Goal: Transaction & Acquisition: Download file/media

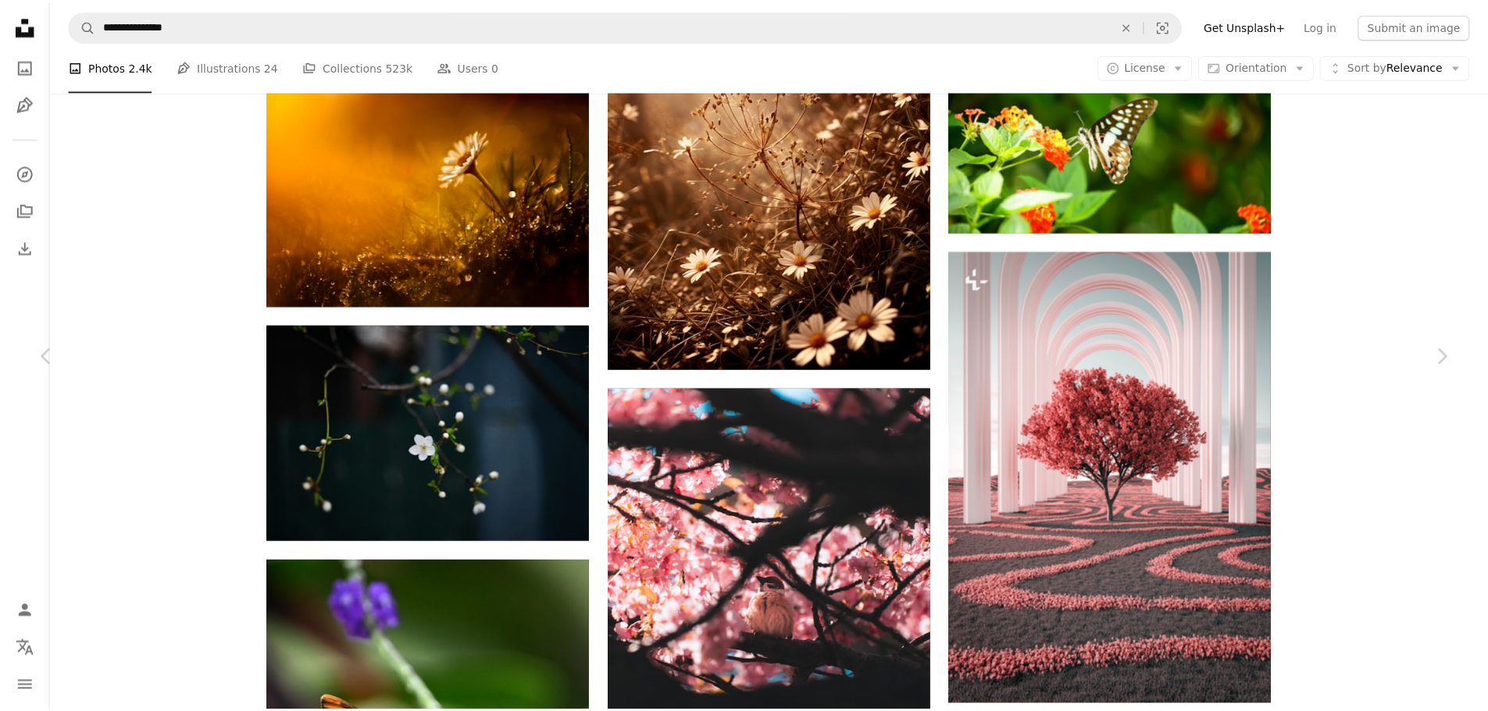
scroll to position [110818, 0]
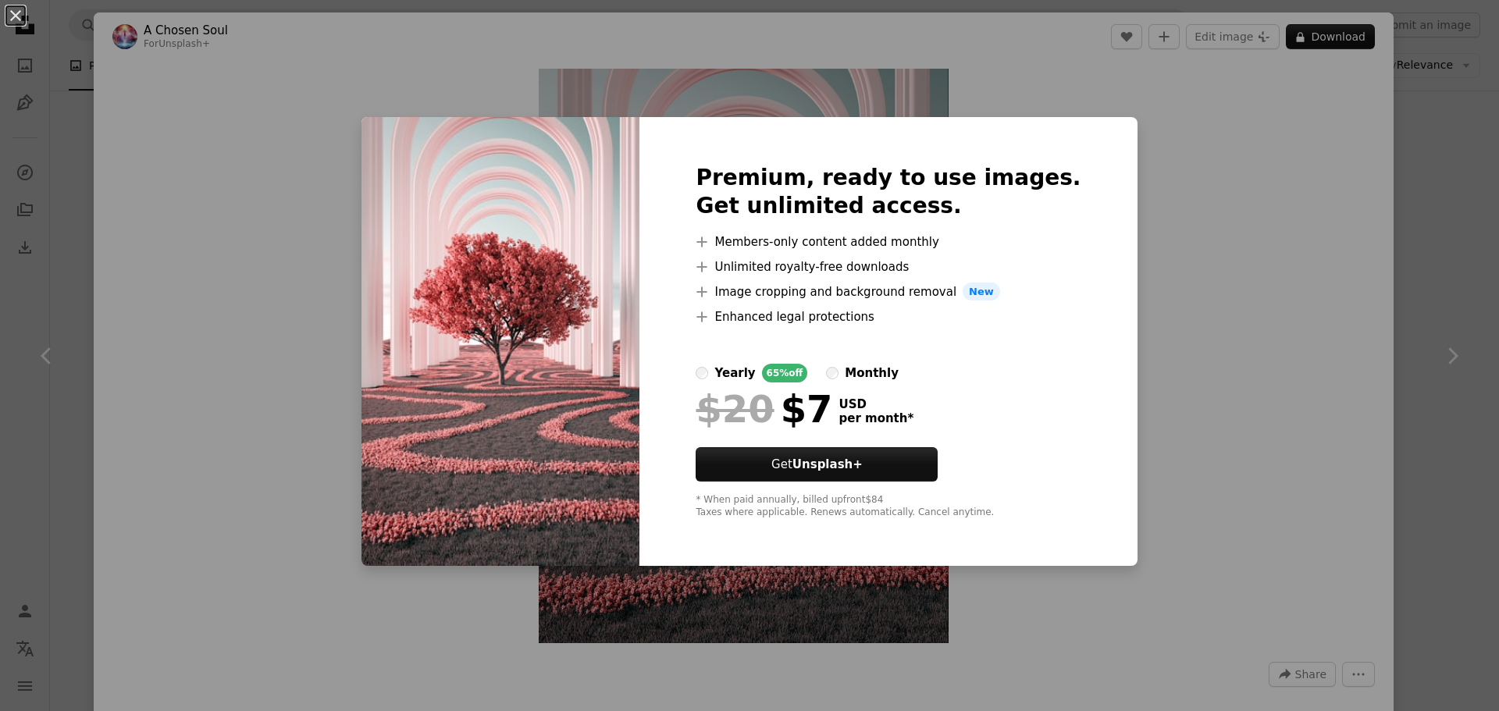
click at [1221, 144] on div "An X shape Premium, ready to use images. Get unlimited access. A plus sign Memb…" at bounding box center [749, 355] width 1499 height 711
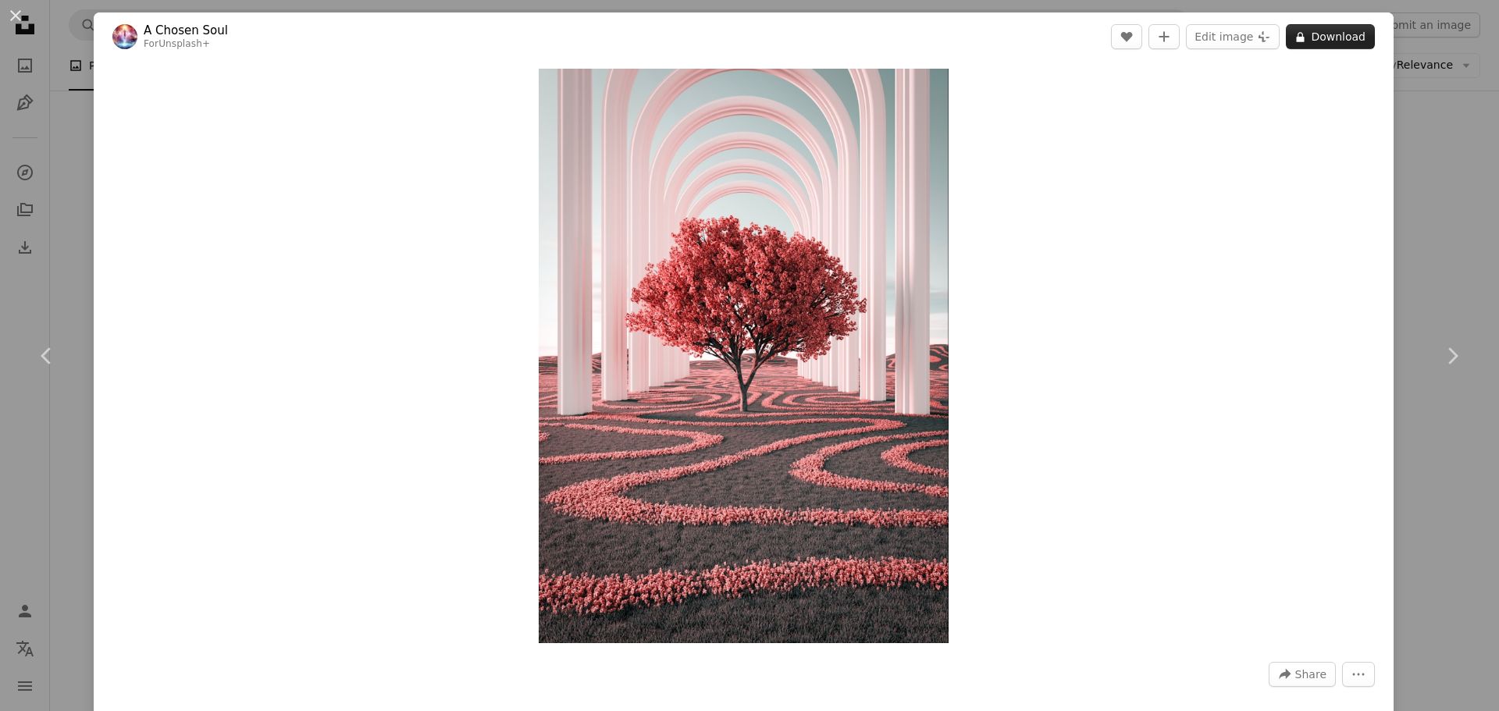
click at [1308, 35] on button "A lock Download" at bounding box center [1330, 36] width 89 height 25
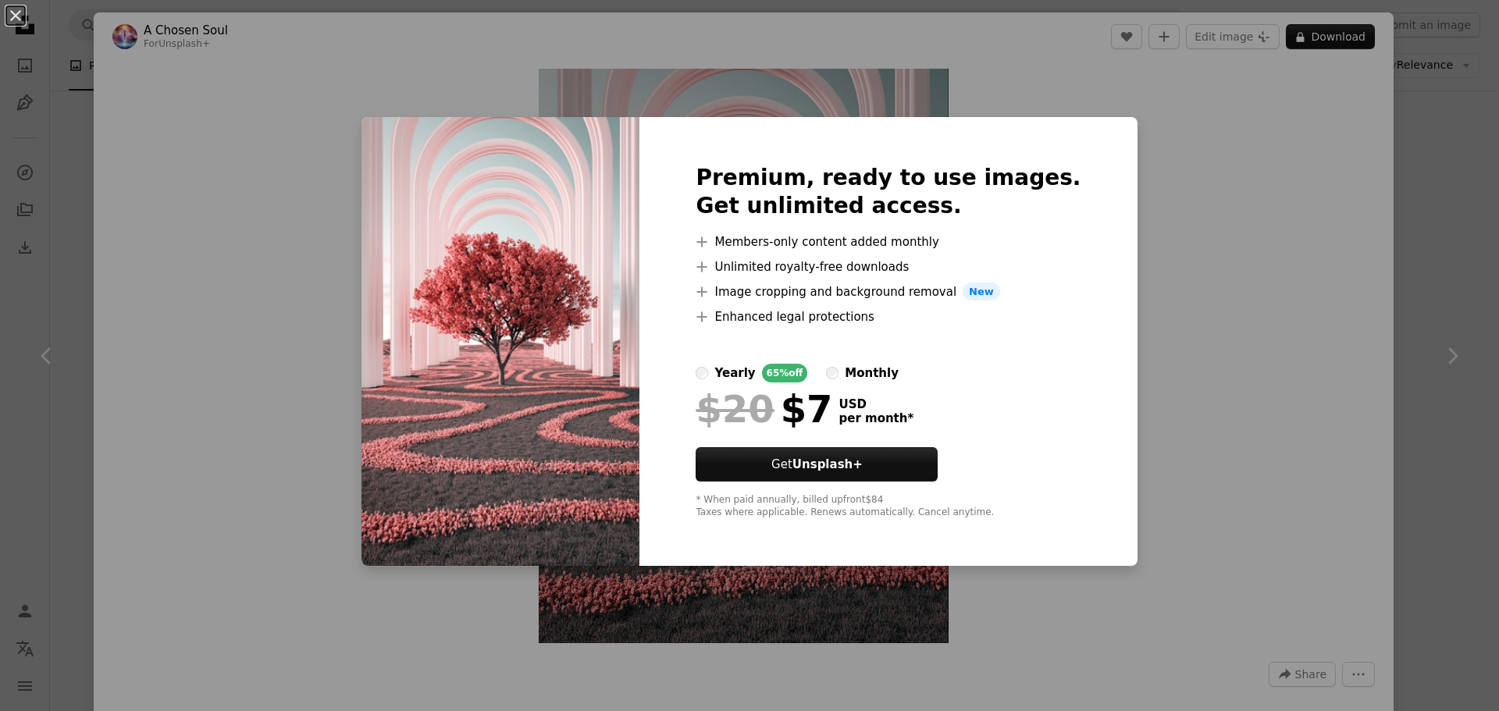
click at [299, 140] on div "An X shape Premium, ready to use images. Get unlimited access. A plus sign Memb…" at bounding box center [749, 355] width 1499 height 711
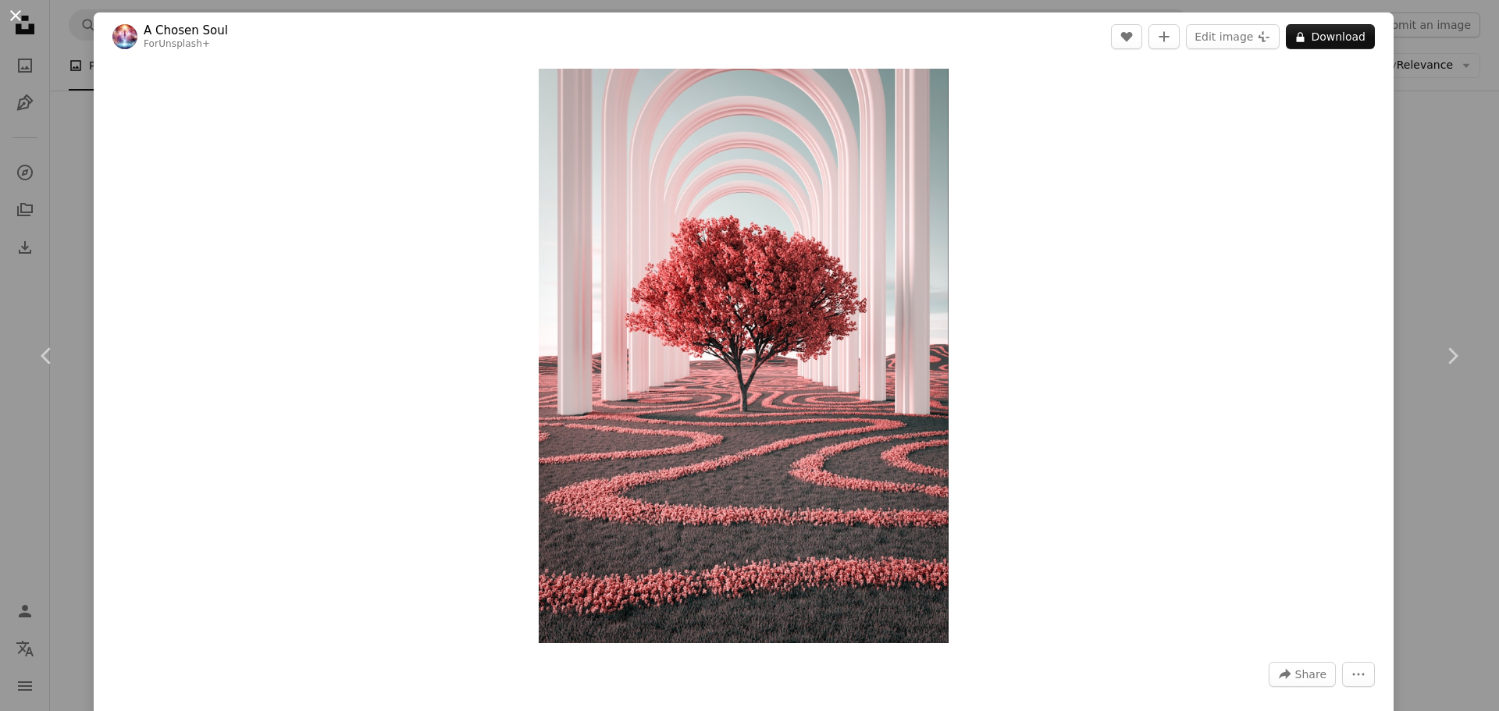
click at [12, 16] on button "An X shape" at bounding box center [15, 15] width 19 height 19
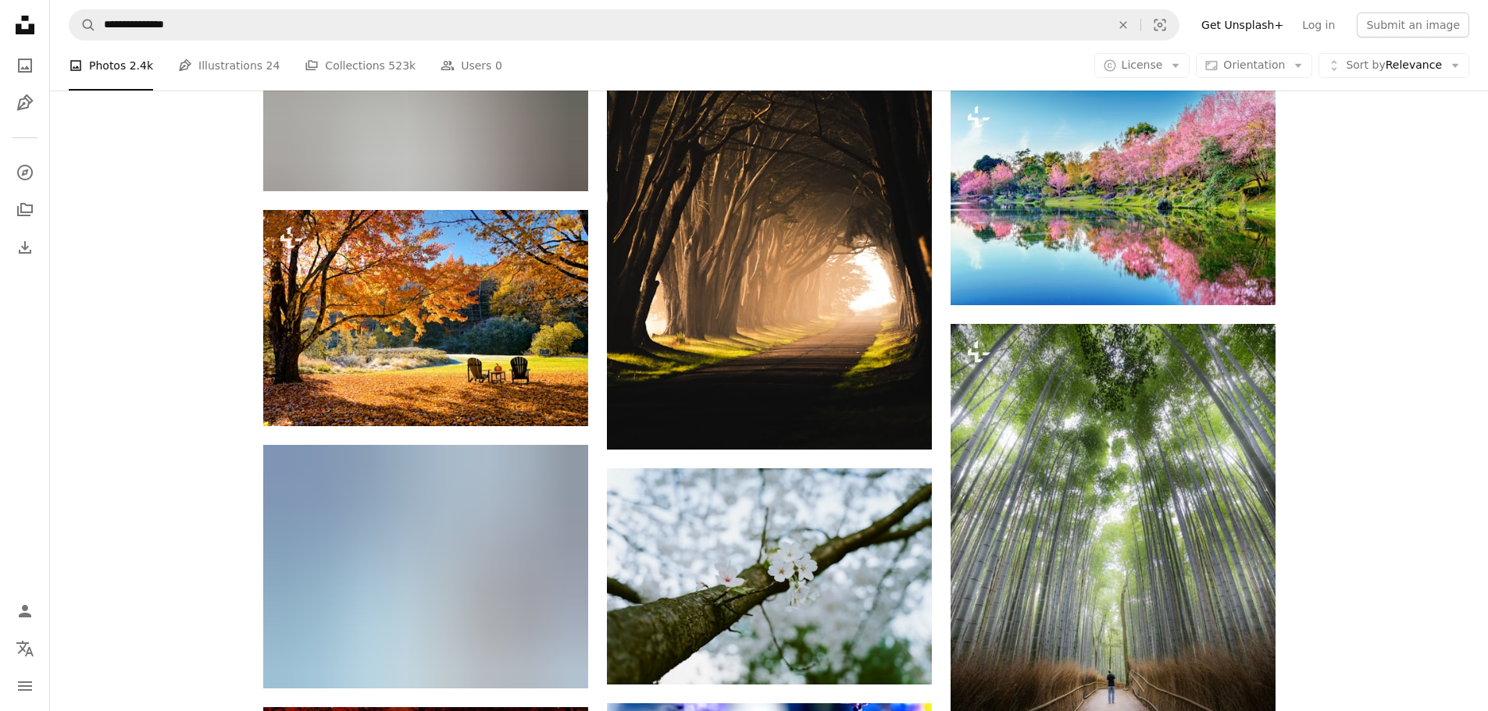
scroll to position [114254, 0]
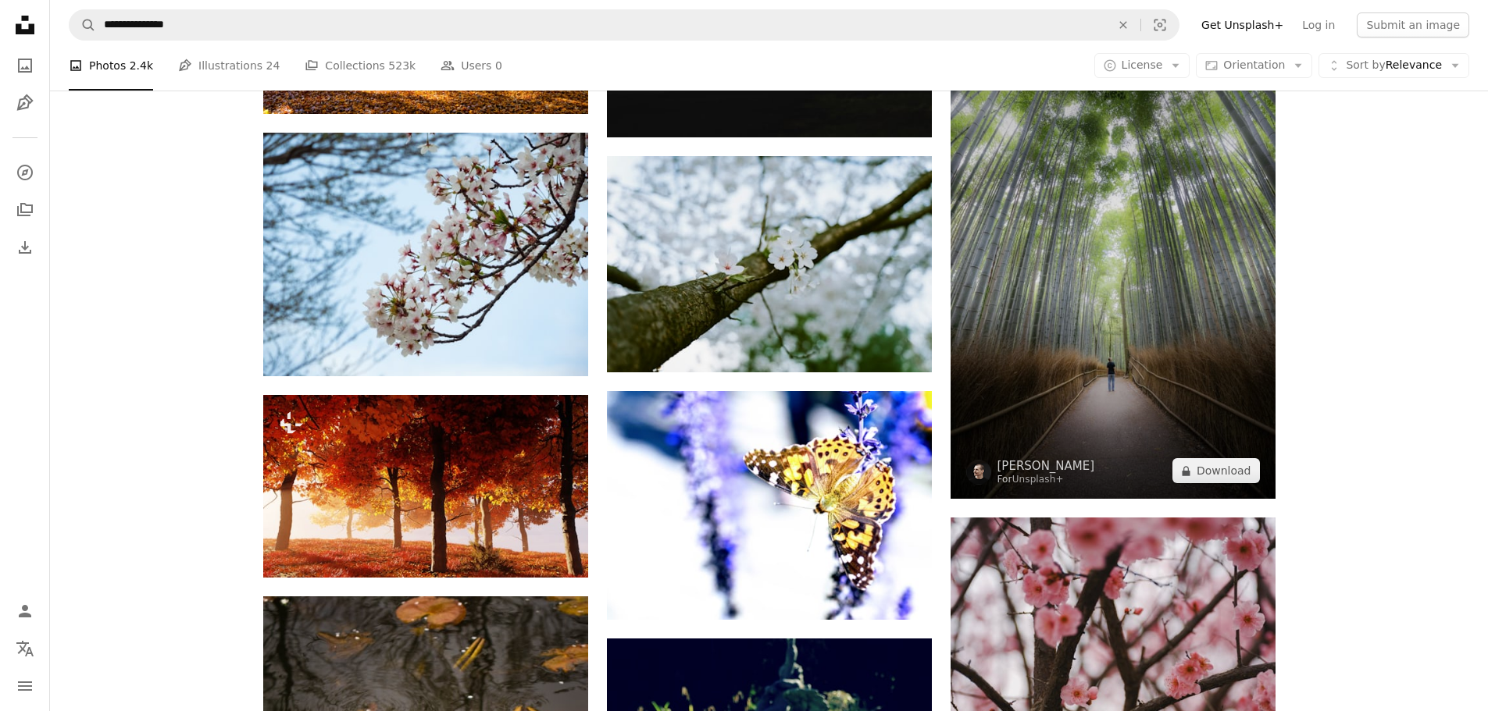
click at [1078, 305] on img at bounding box center [1112, 255] width 325 height 487
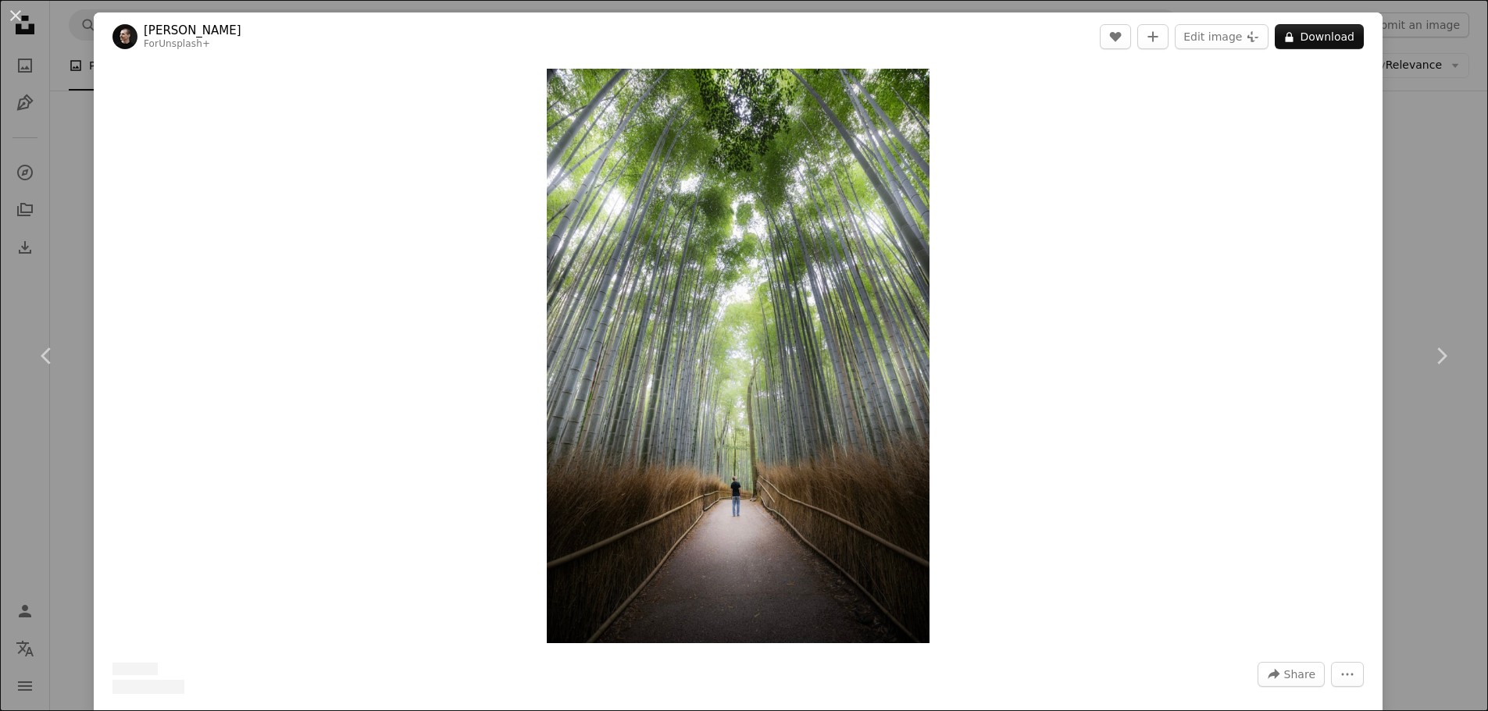
click at [1312, 31] on button "A lock Download" at bounding box center [1319, 36] width 89 height 25
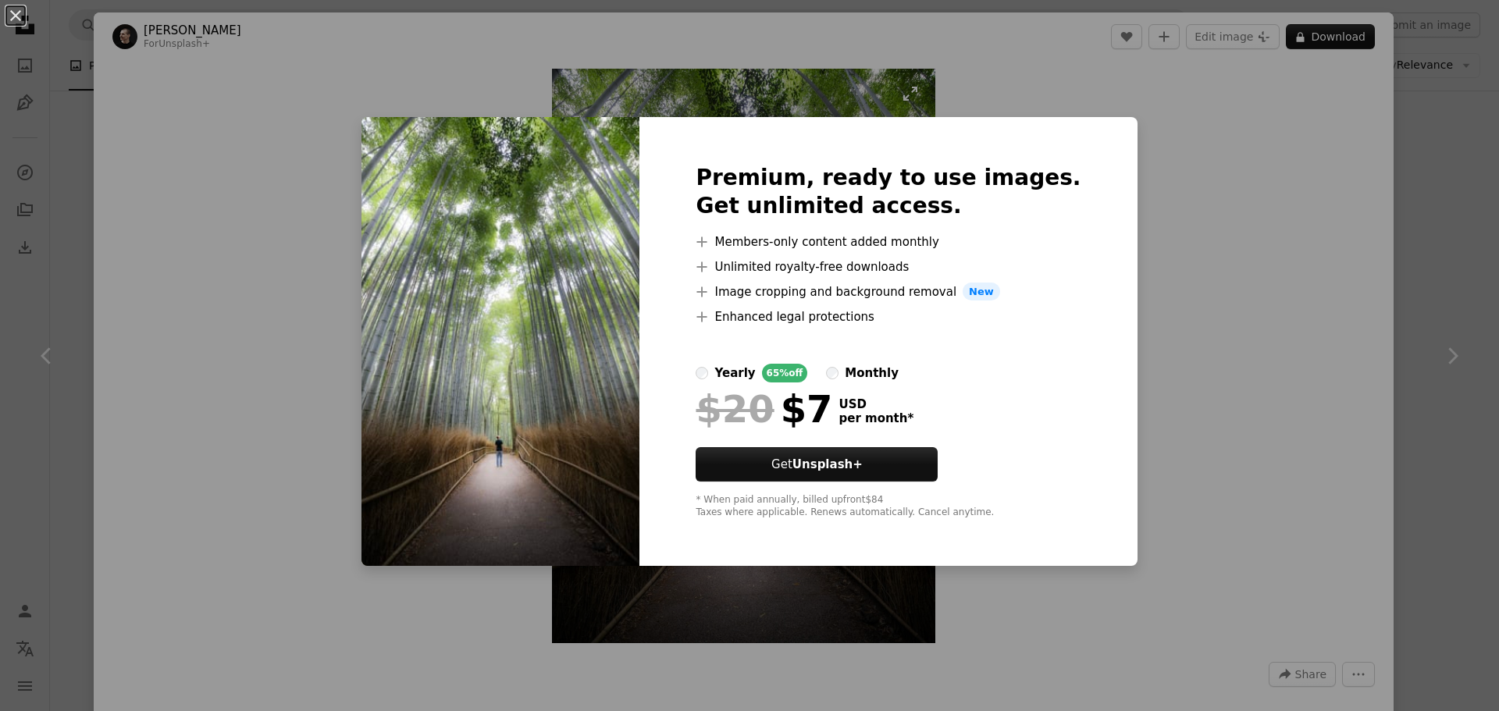
click at [18, 18] on button "An X shape" at bounding box center [15, 15] width 19 height 19
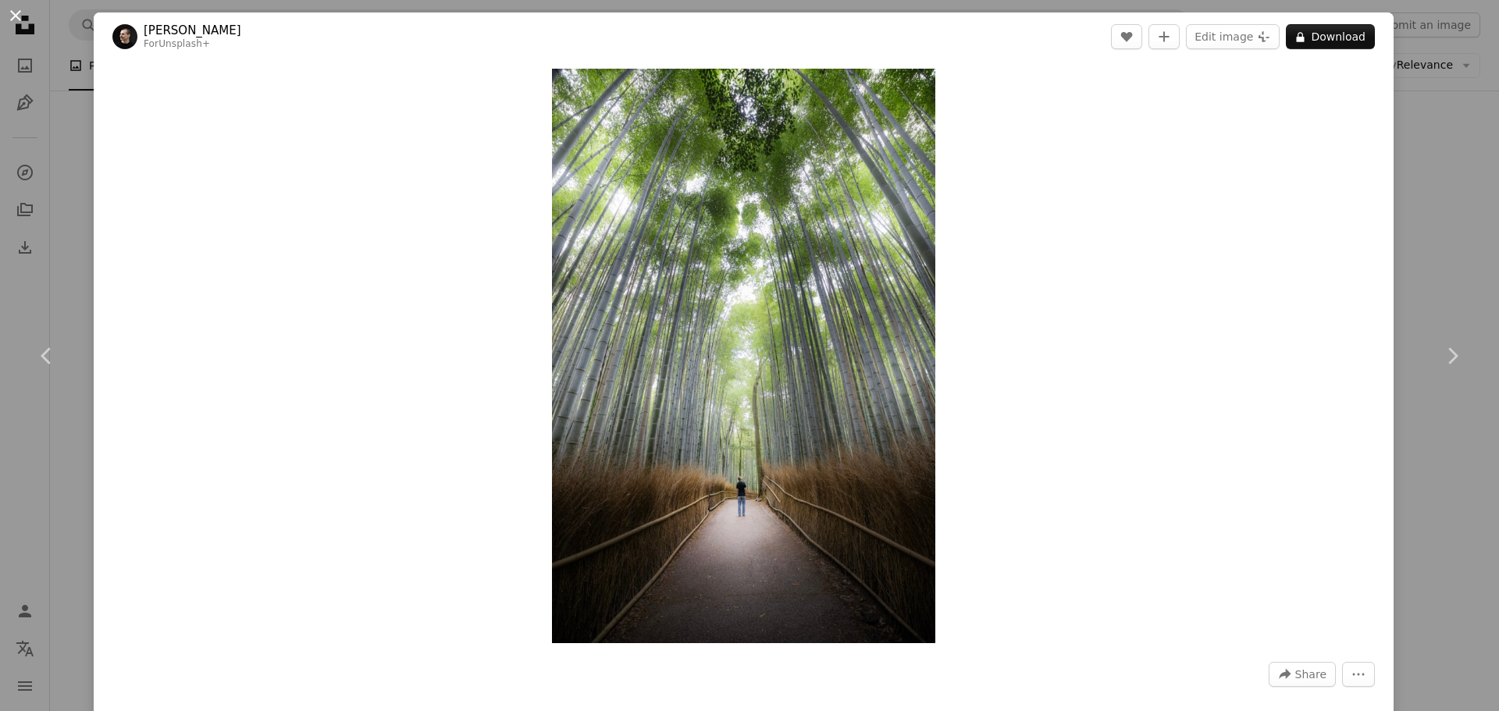
click at [13, 16] on button "An X shape" at bounding box center [15, 15] width 19 height 19
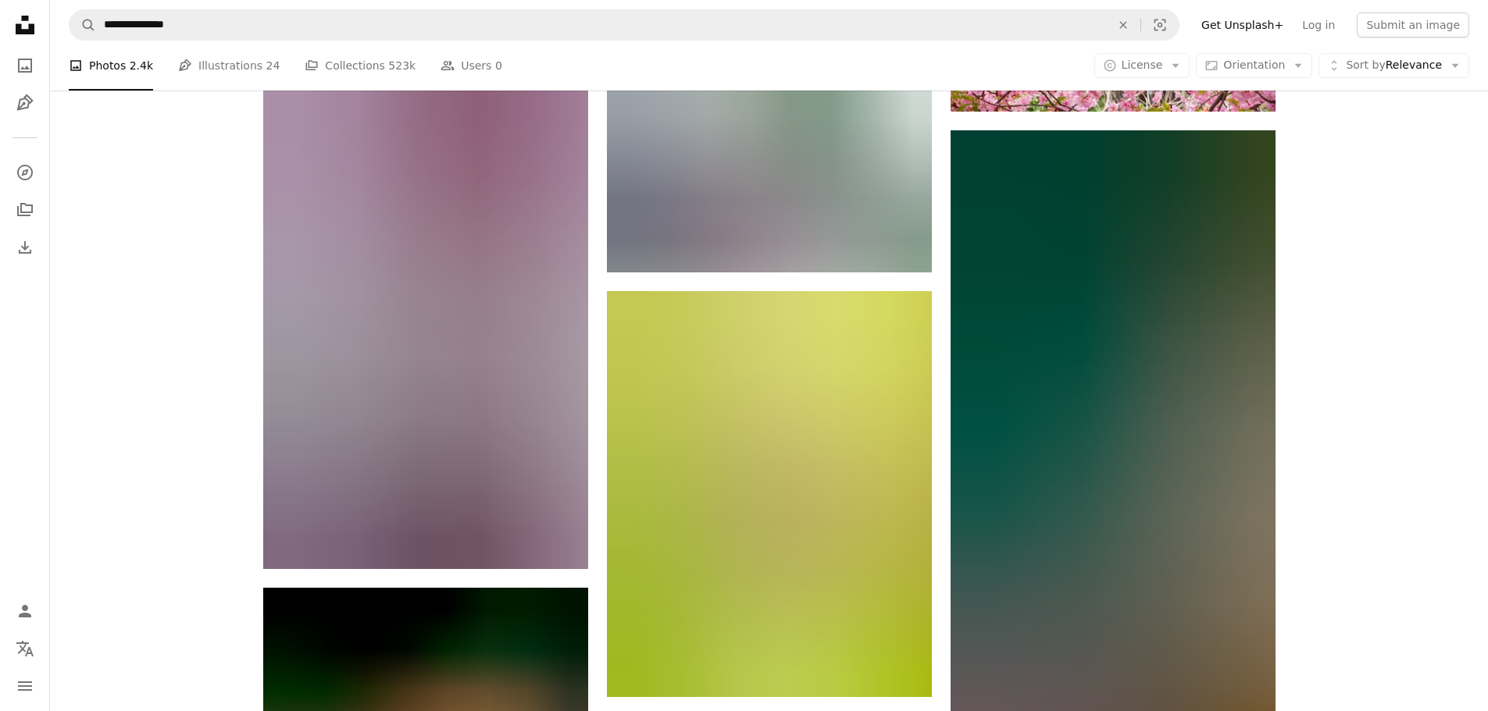
scroll to position [131433, 0]
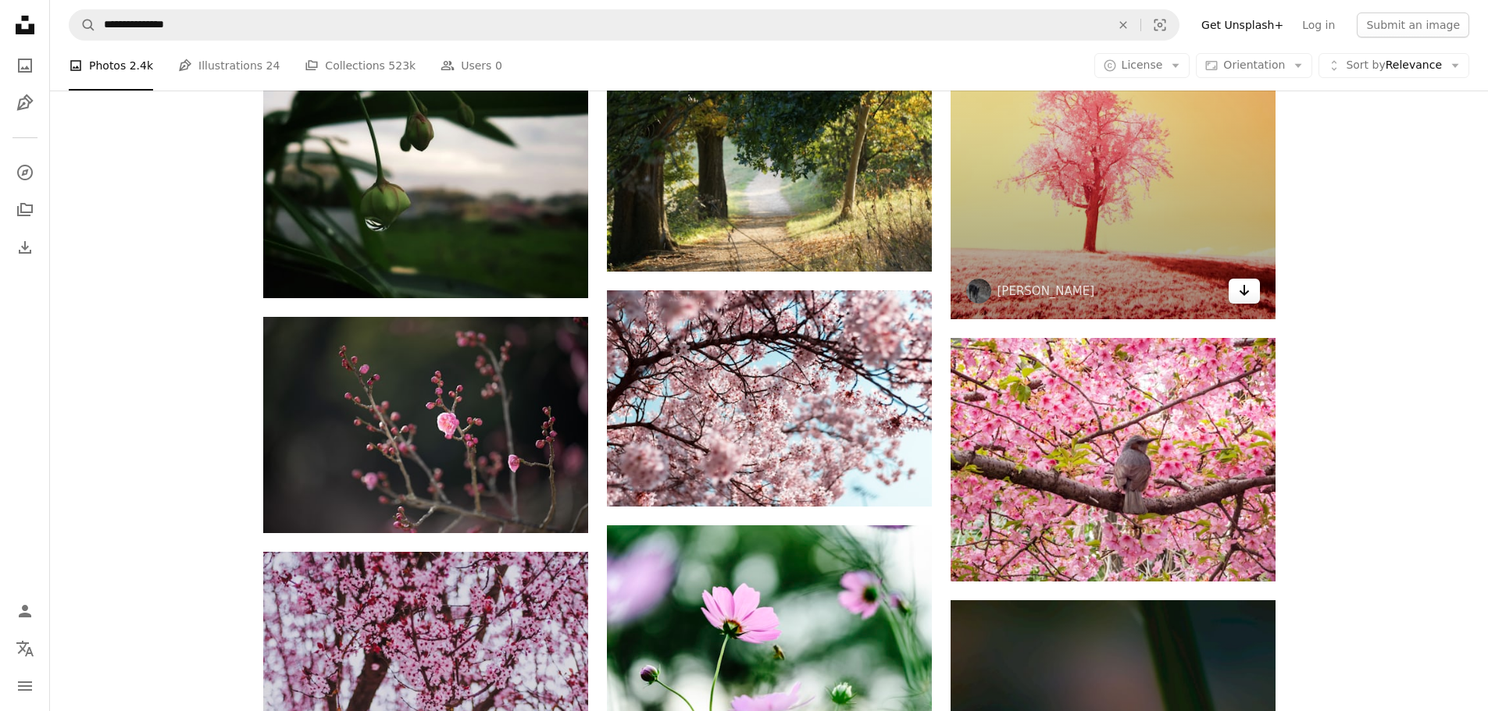
click at [1245, 289] on icon "Arrow pointing down" at bounding box center [1244, 290] width 12 height 19
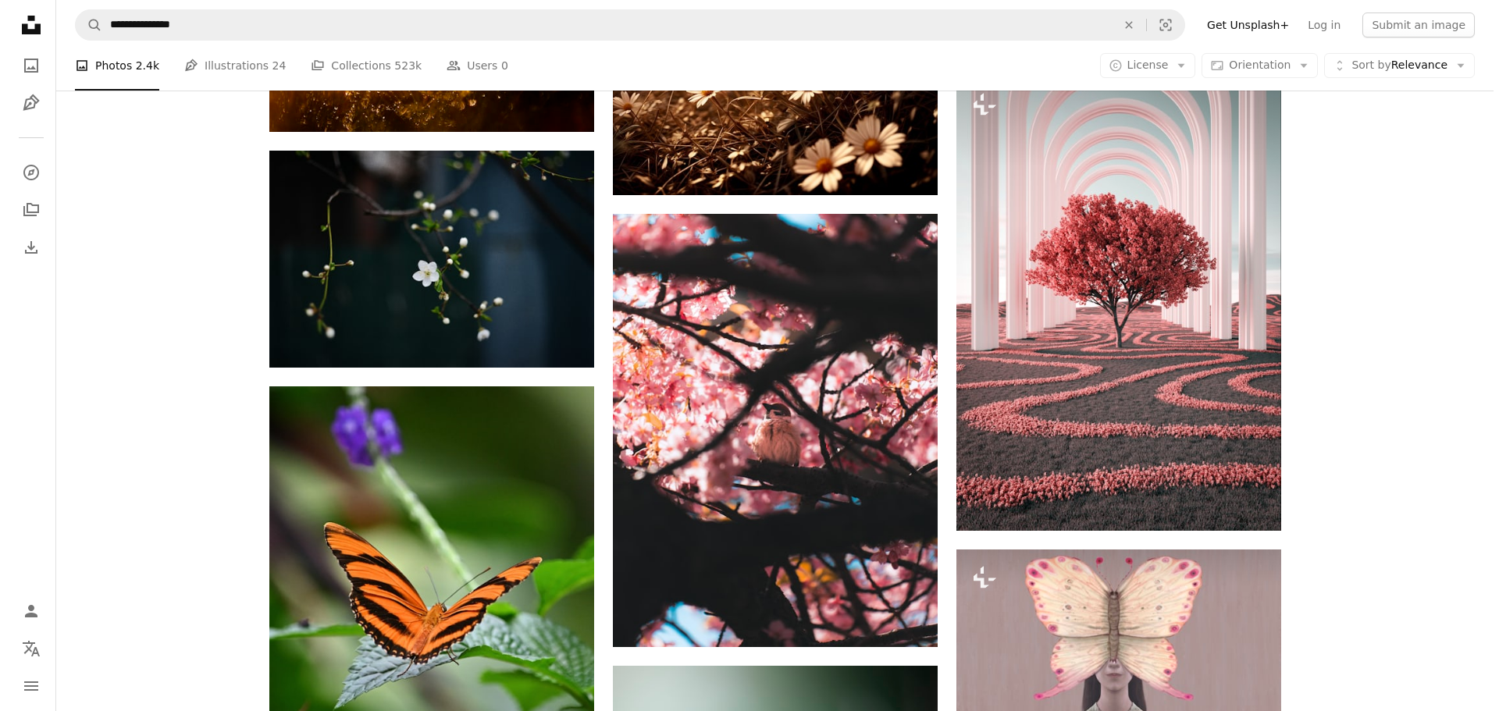
scroll to position [110974, 0]
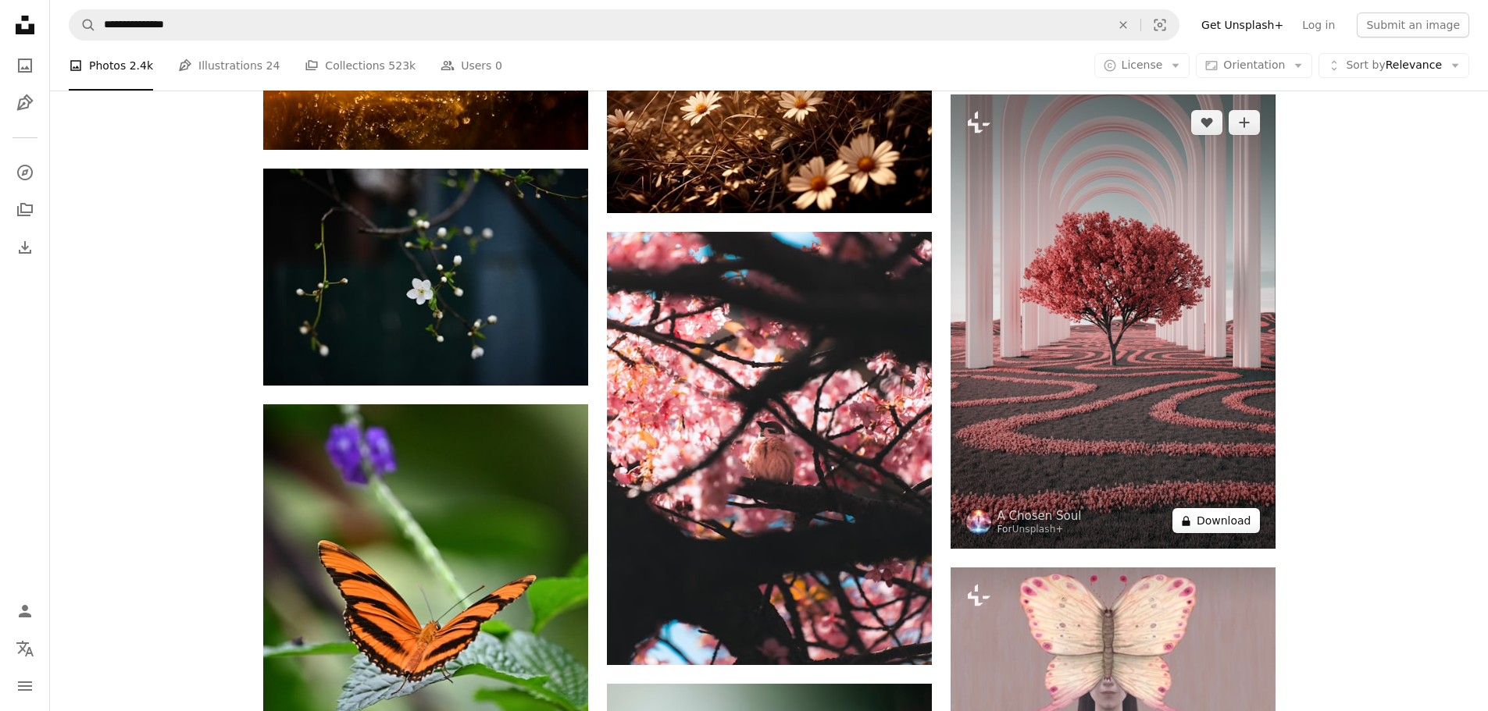
click at [1232, 516] on button "A lock Download" at bounding box center [1215, 520] width 87 height 25
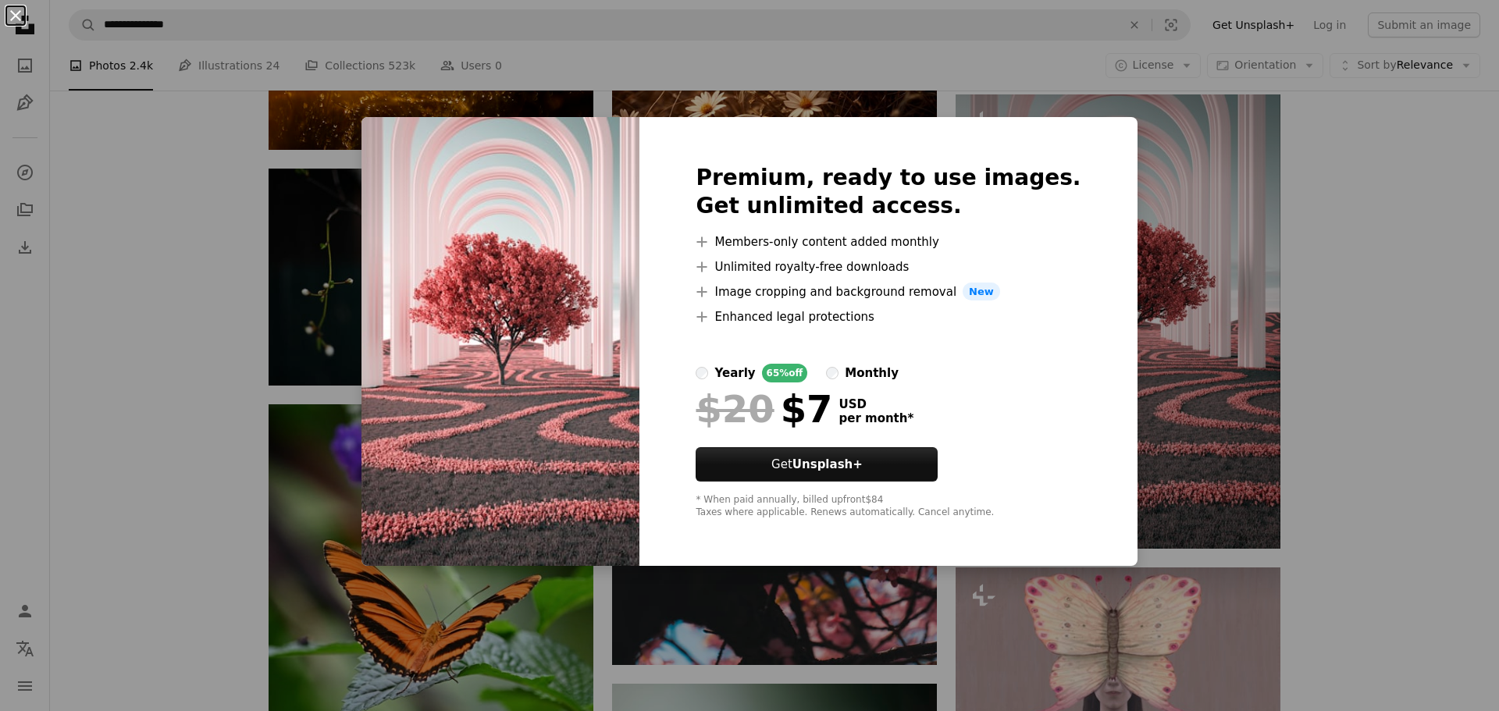
click at [14, 12] on button "An X shape" at bounding box center [15, 15] width 19 height 19
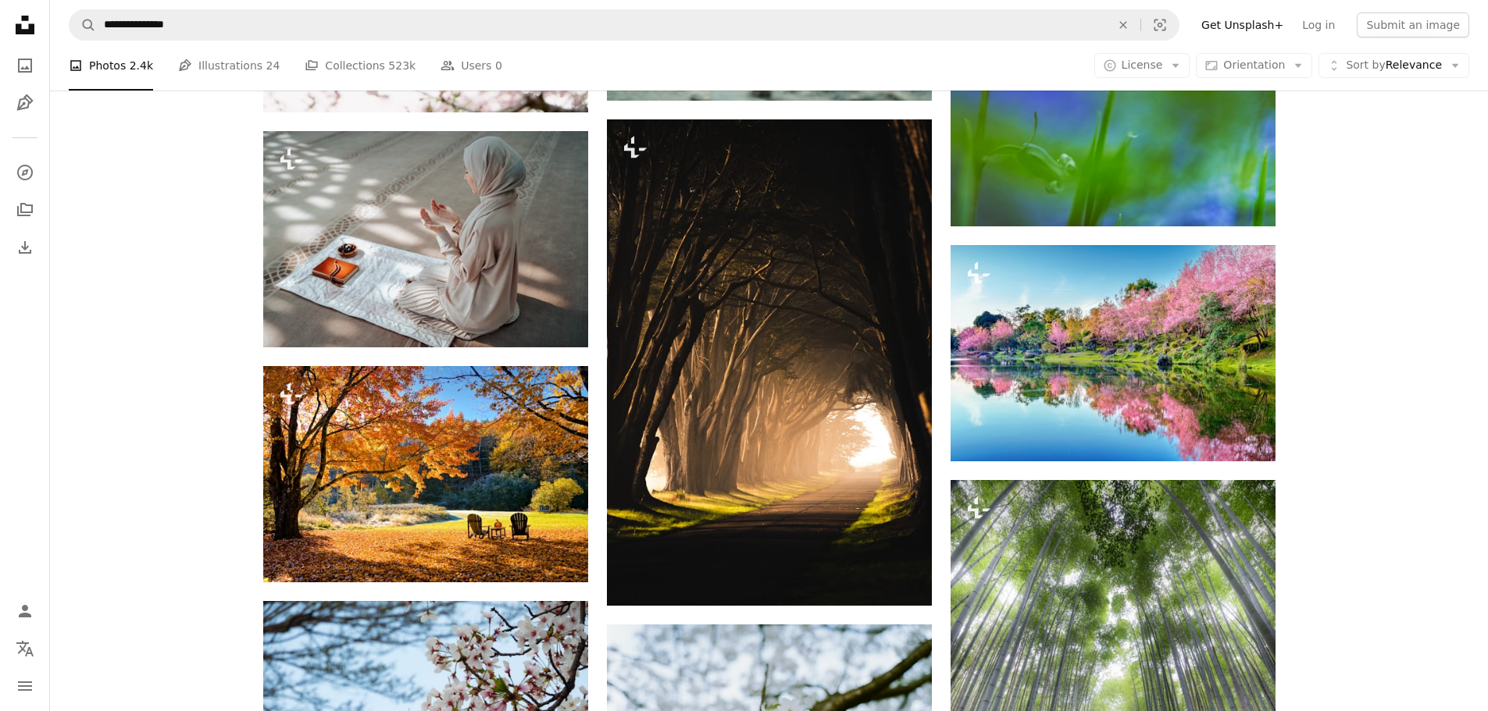
scroll to position [114098, 0]
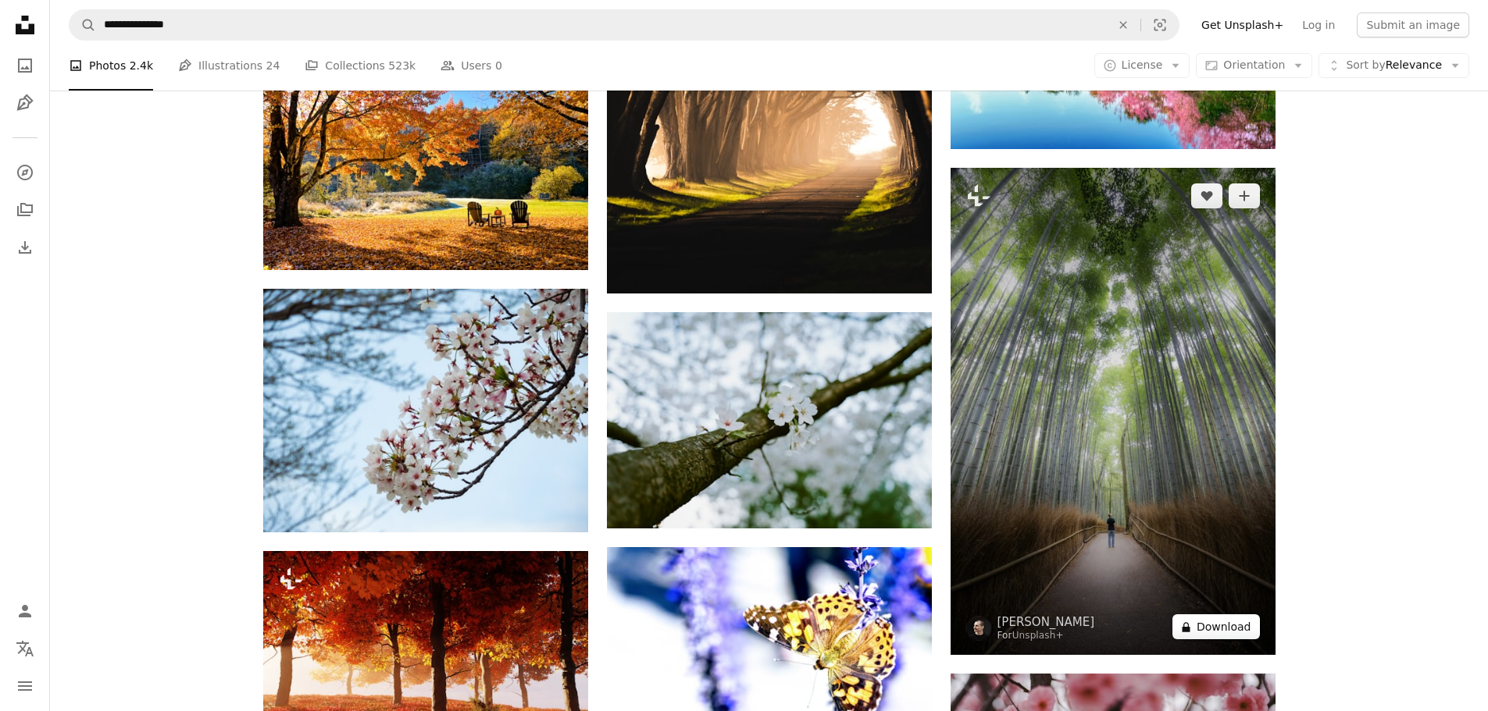
click at [1228, 632] on button "A lock Download" at bounding box center [1215, 627] width 87 height 25
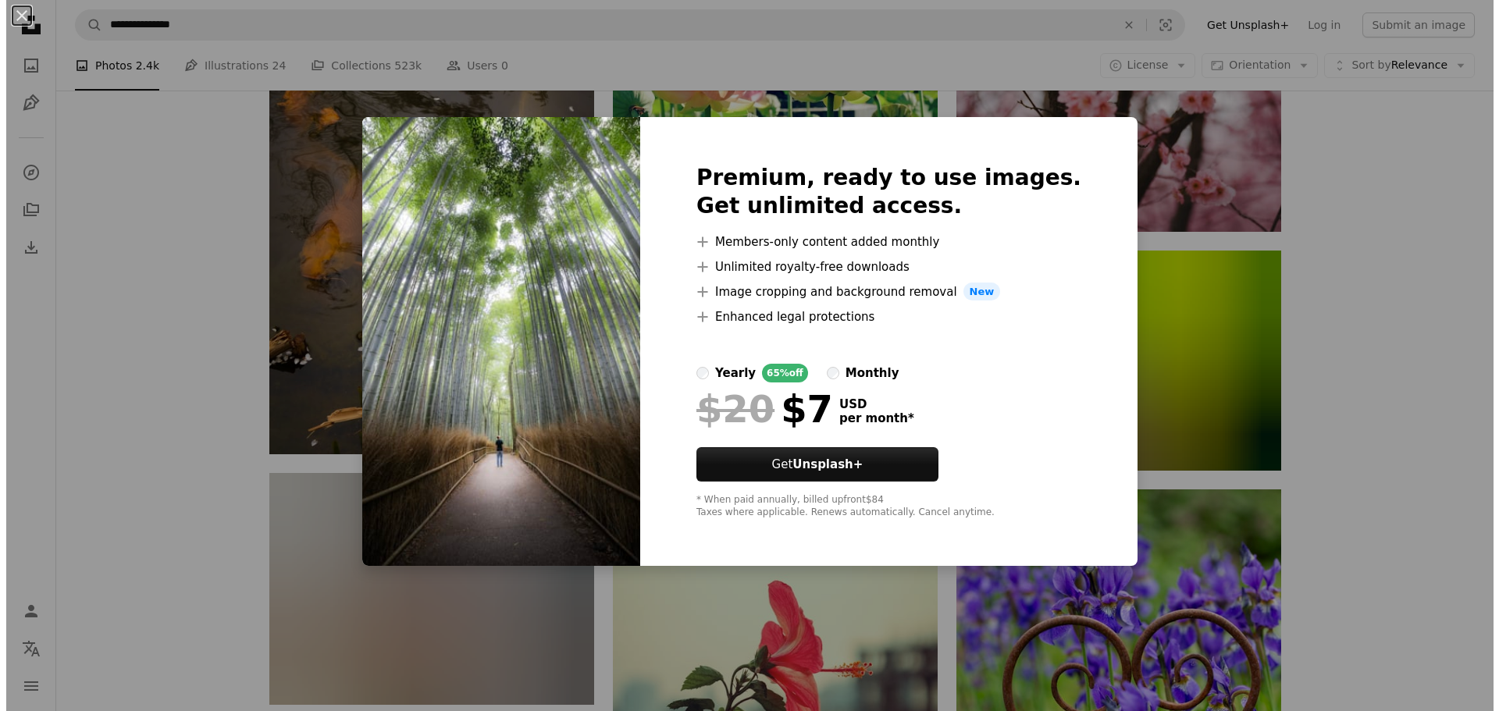
scroll to position [115269, 0]
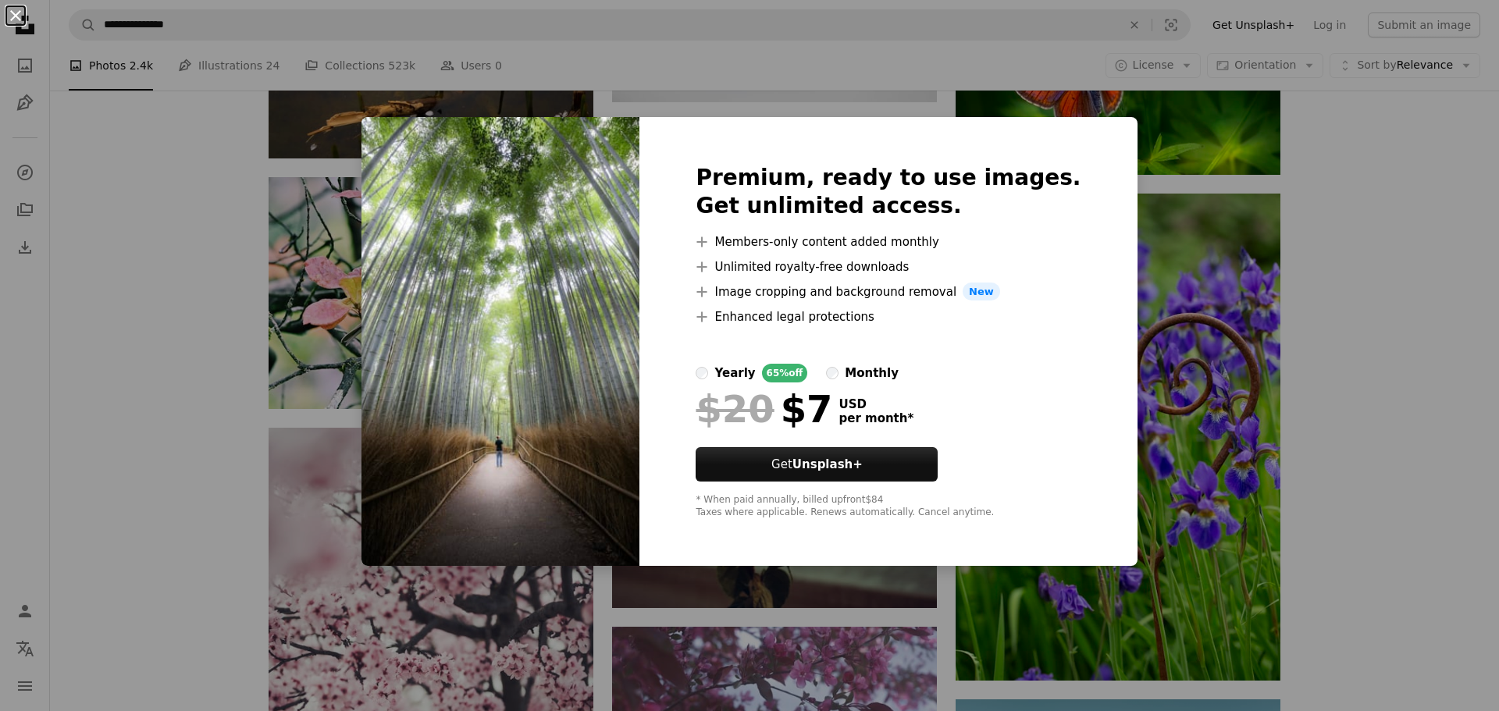
click at [10, 6] on button "An X shape" at bounding box center [15, 15] width 19 height 19
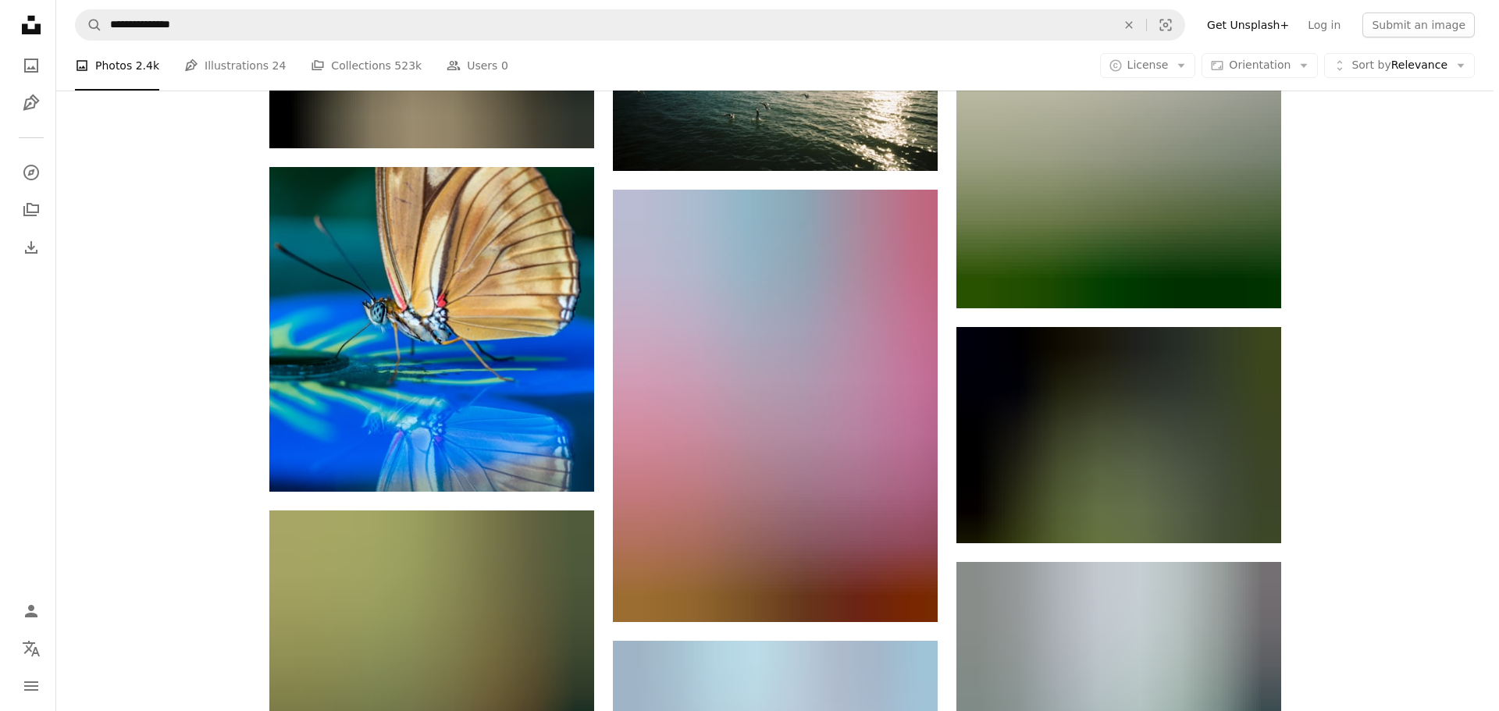
scroll to position [137292, 0]
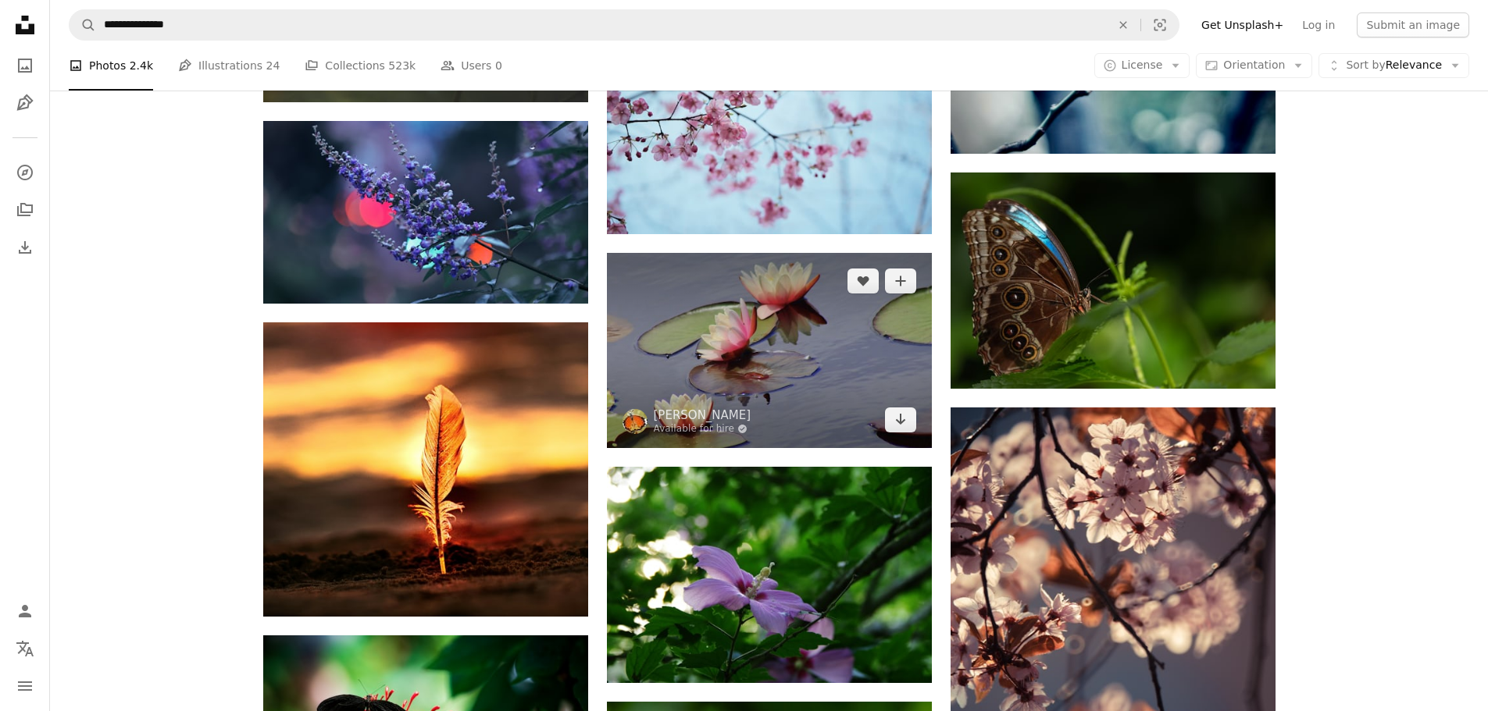
click at [851, 354] on img at bounding box center [769, 350] width 325 height 195
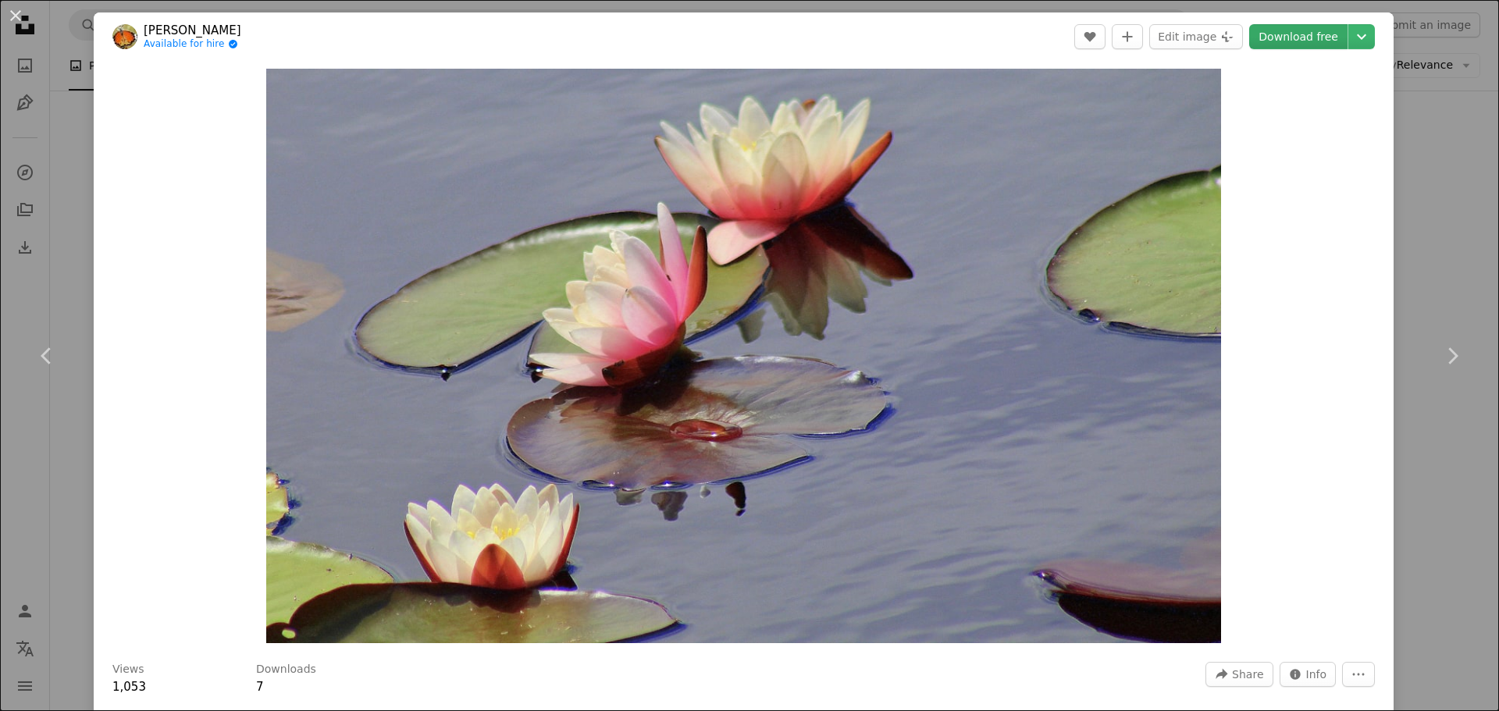
click at [1296, 38] on link "Download free" at bounding box center [1299, 36] width 98 height 25
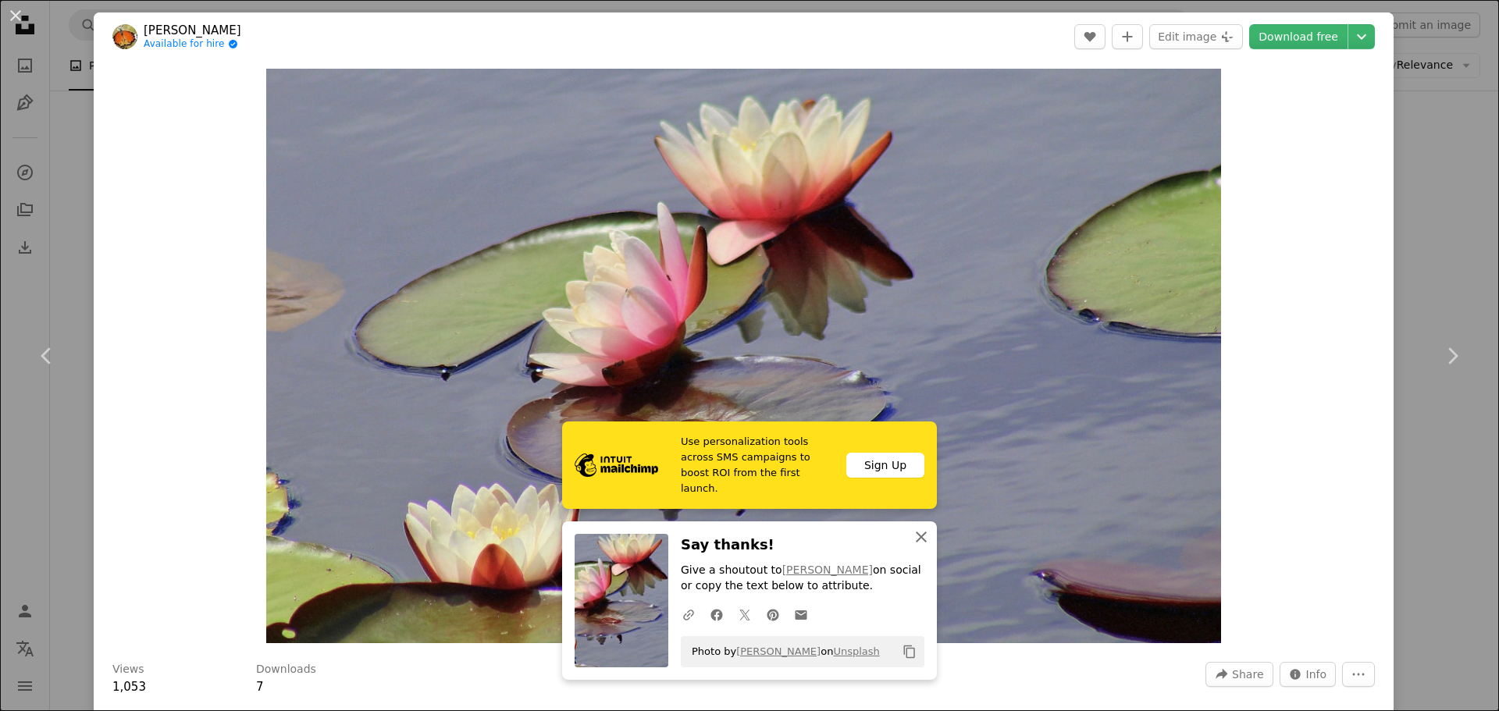
click at [913, 536] on icon "An X shape" at bounding box center [921, 537] width 19 height 19
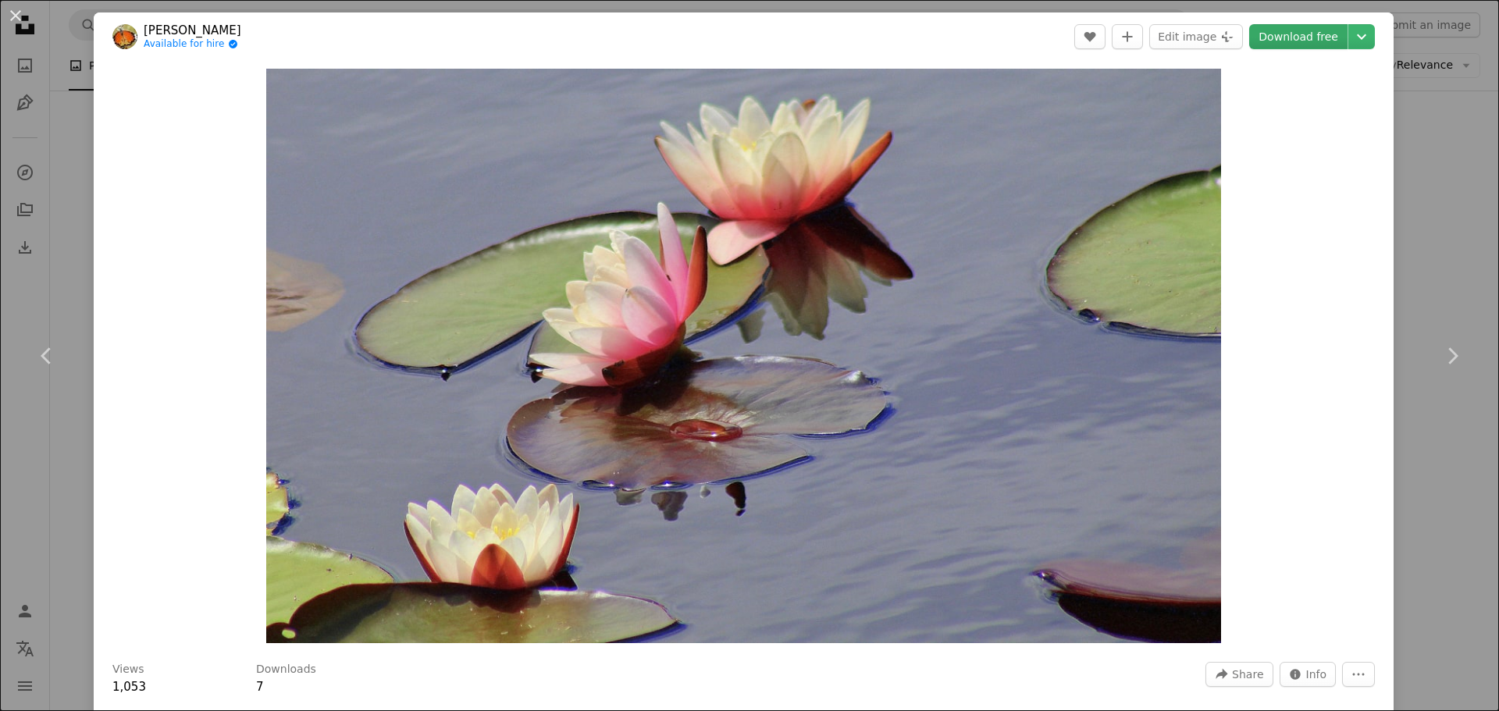
click at [1313, 37] on link "Download free" at bounding box center [1299, 36] width 98 height 25
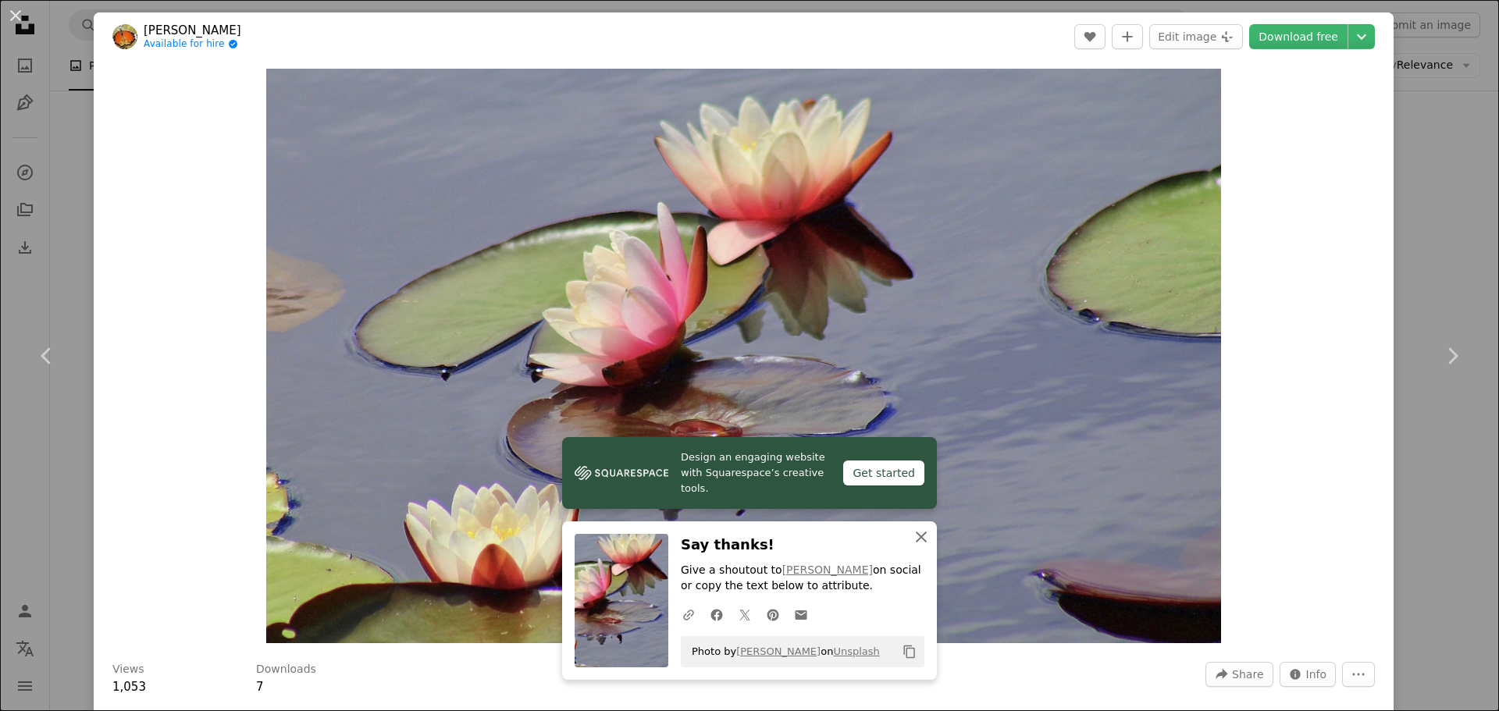
click at [916, 535] on icon "button" at bounding box center [921, 537] width 11 height 11
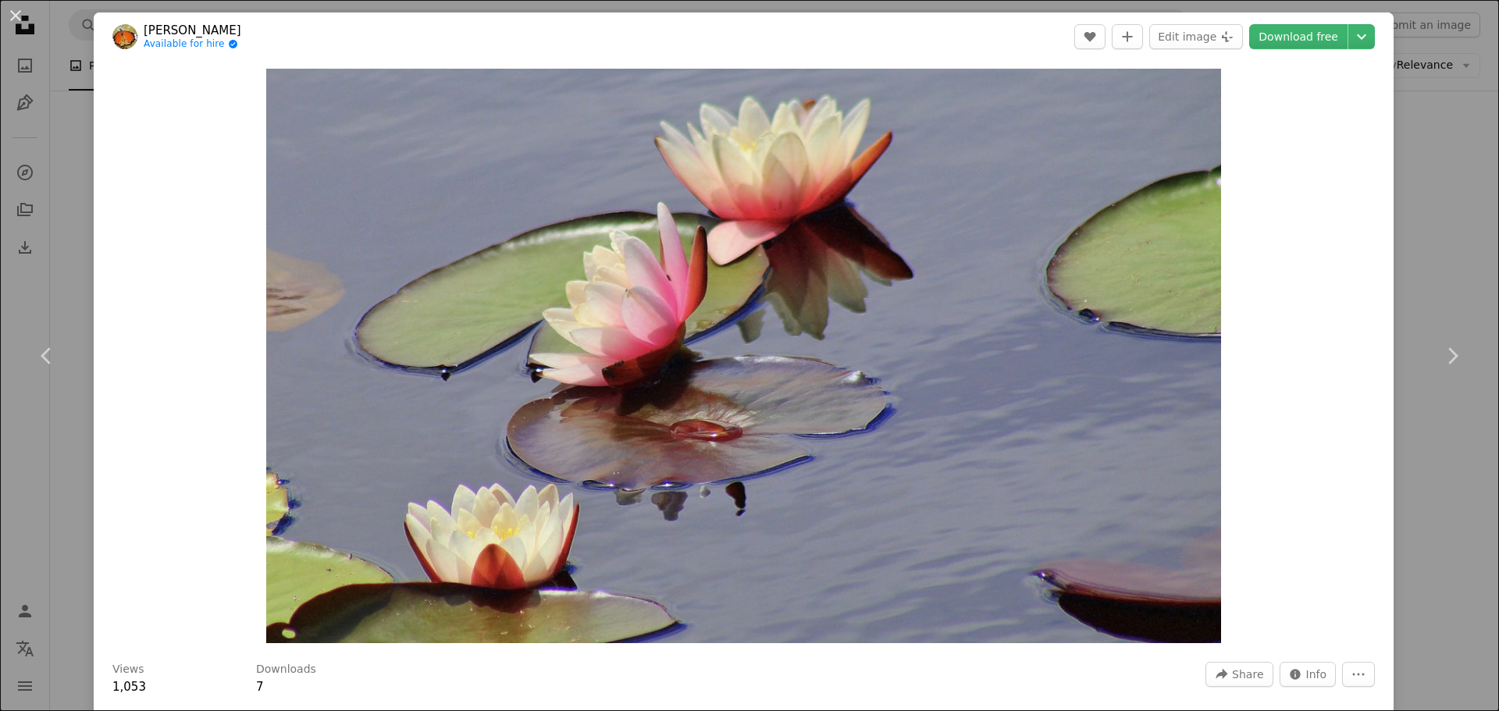
drag, startPoint x: 957, startPoint y: 340, endPoint x: 1325, endPoint y: 382, distance: 370.1
click at [1325, 382] on div "Zoom in" at bounding box center [744, 356] width 1300 height 590
click at [1350, 35] on icon "Chevron down" at bounding box center [1361, 36] width 25 height 19
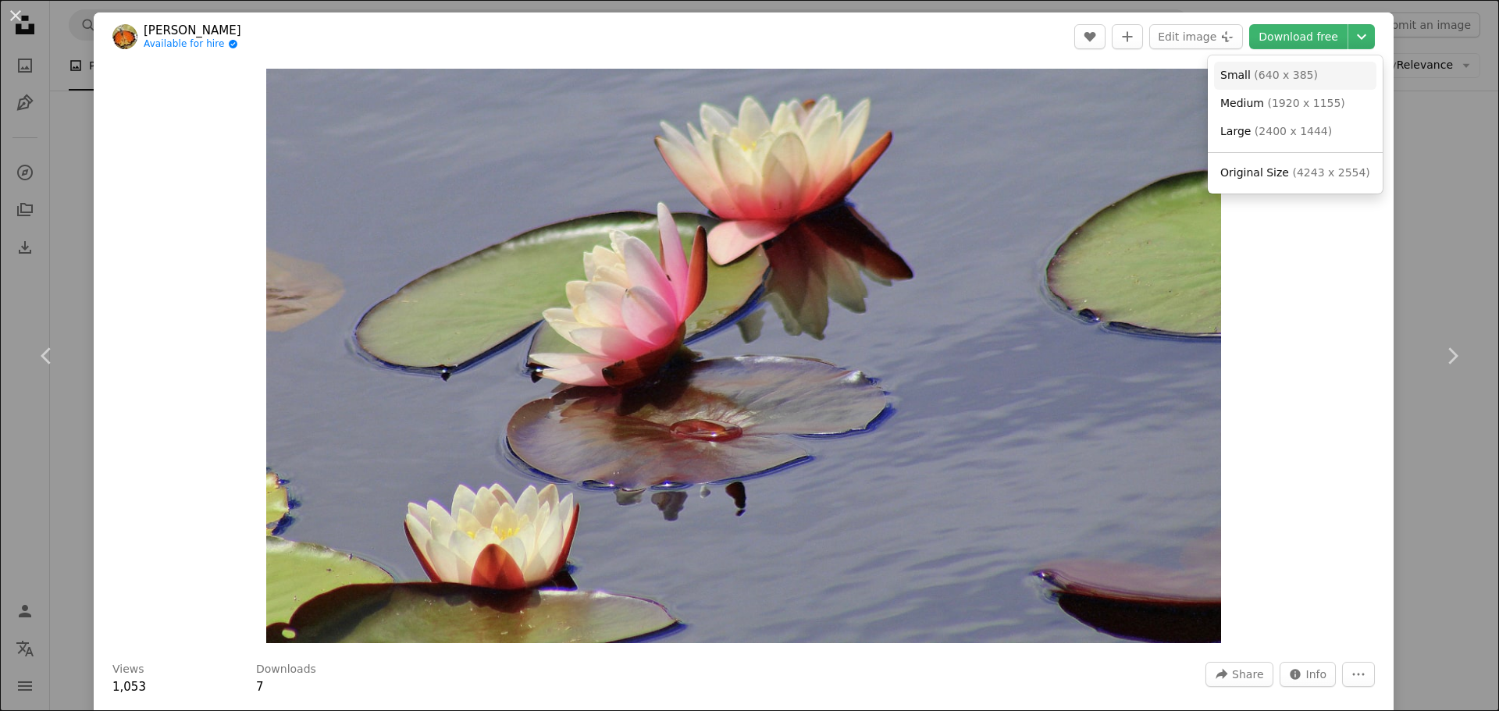
click at [1238, 77] on span "Small" at bounding box center [1236, 75] width 30 height 12
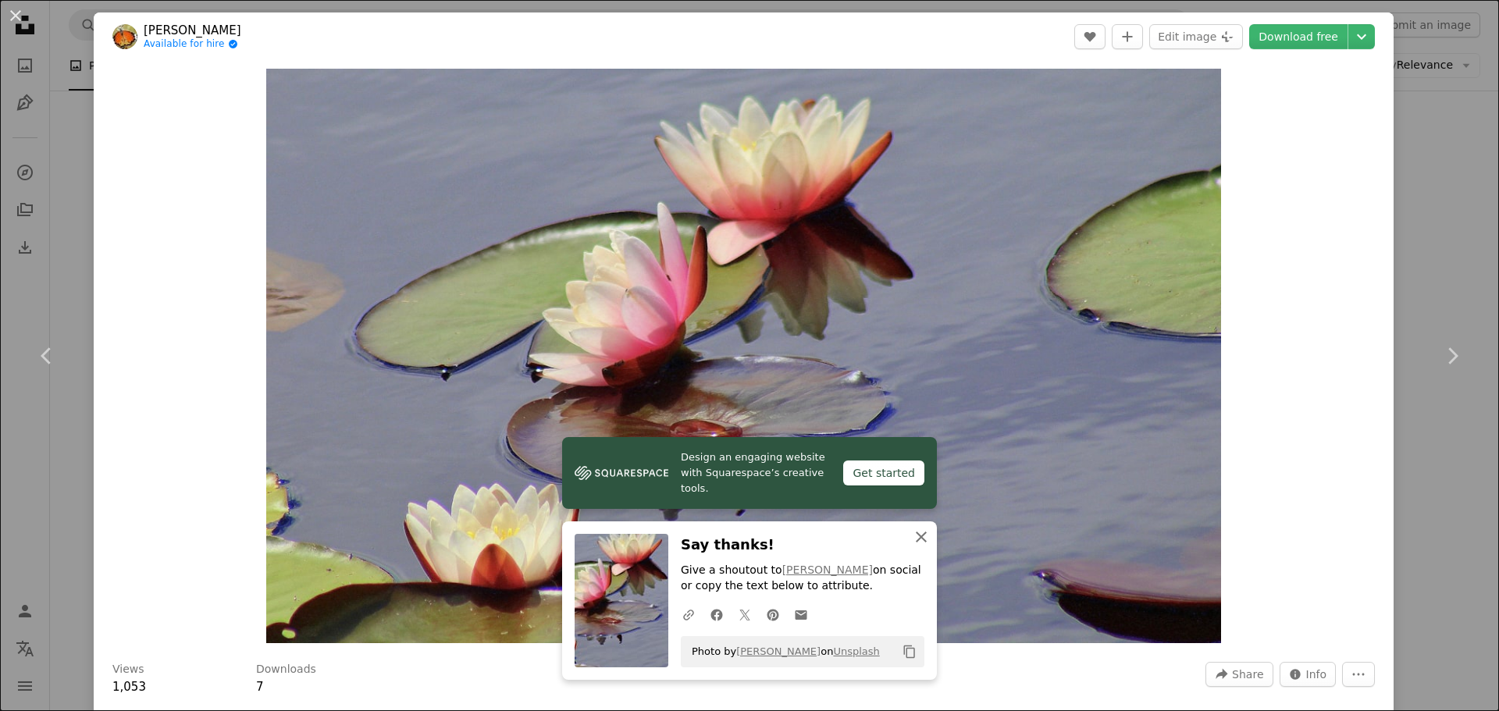
drag, startPoint x: 924, startPoint y: 537, endPoint x: 924, endPoint y: 528, distance: 8.6
click at [924, 535] on icon "An X shape" at bounding box center [921, 537] width 19 height 19
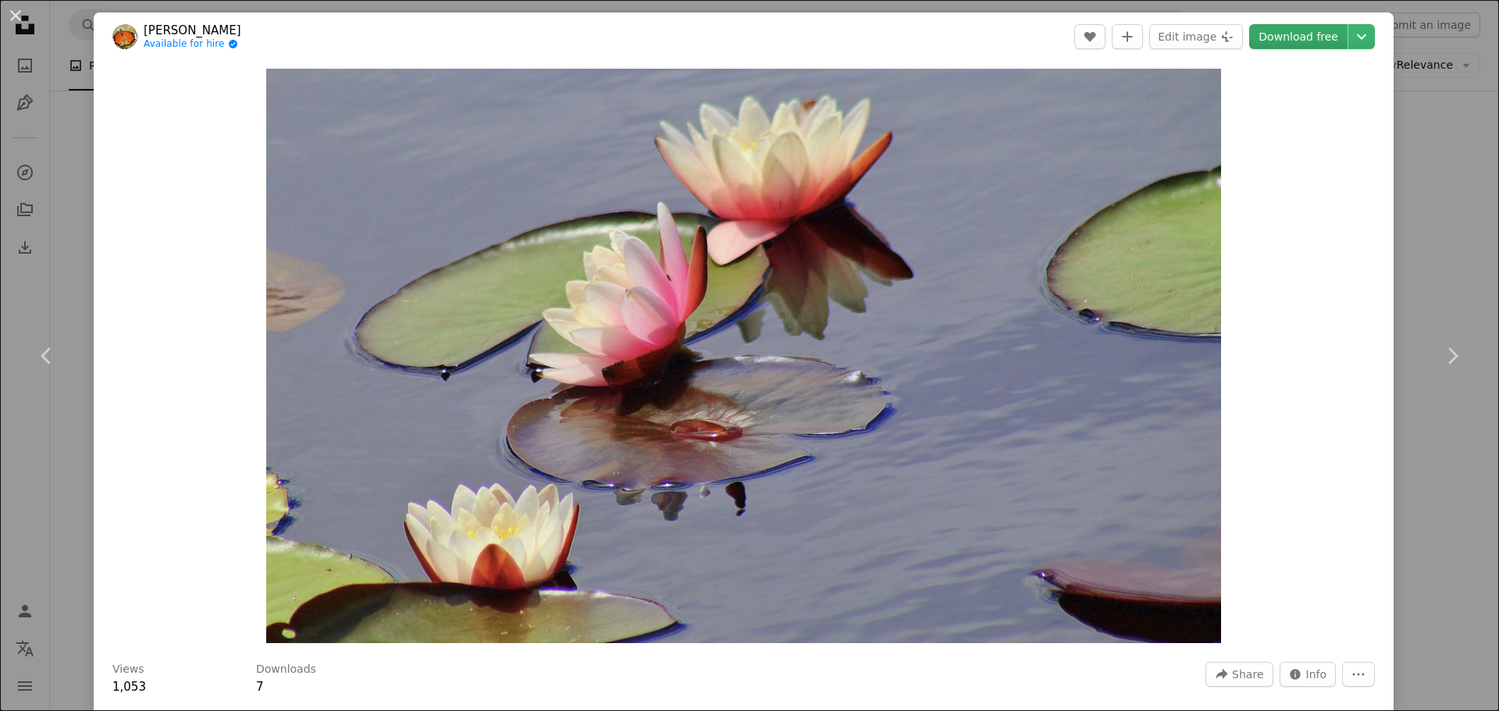
click at [1299, 35] on link "Download free" at bounding box center [1299, 36] width 98 height 25
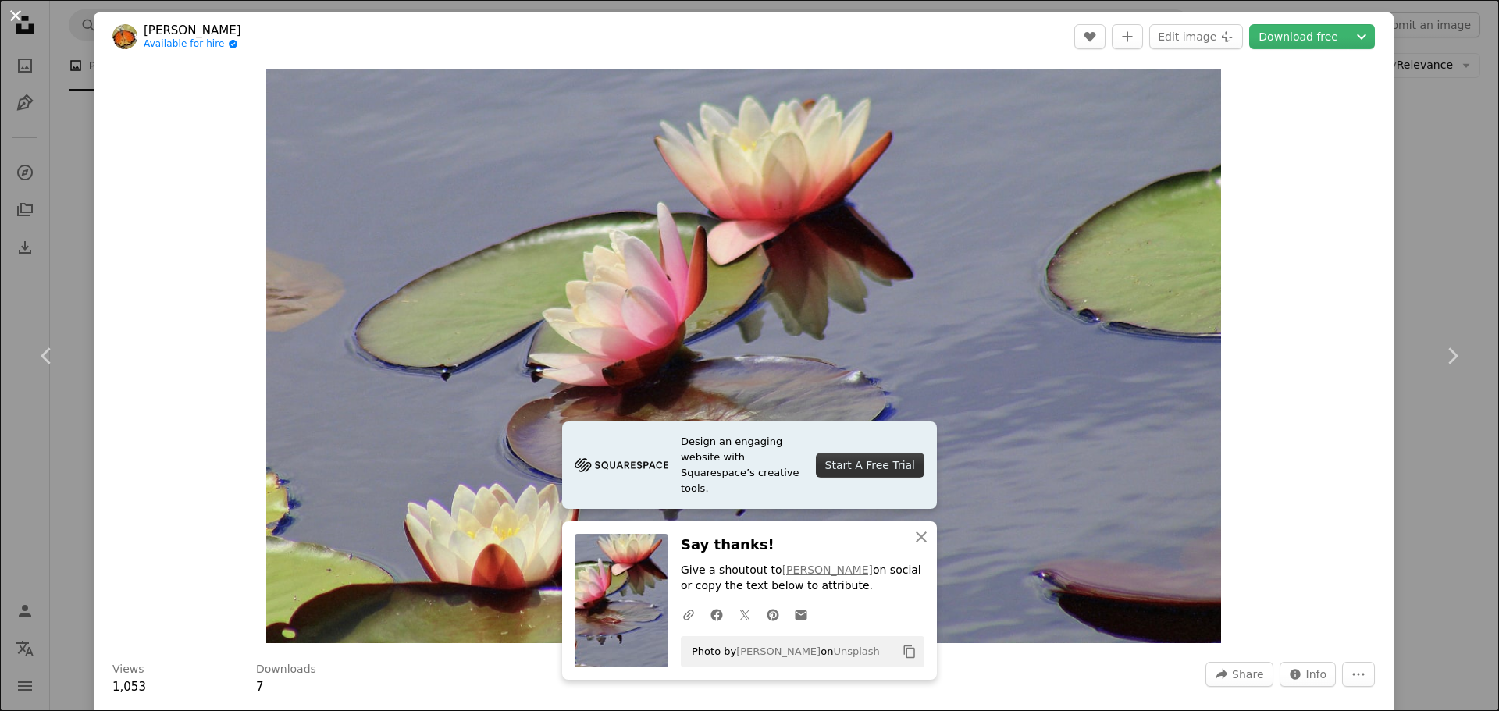
click at [12, 12] on button "An X shape" at bounding box center [15, 15] width 19 height 19
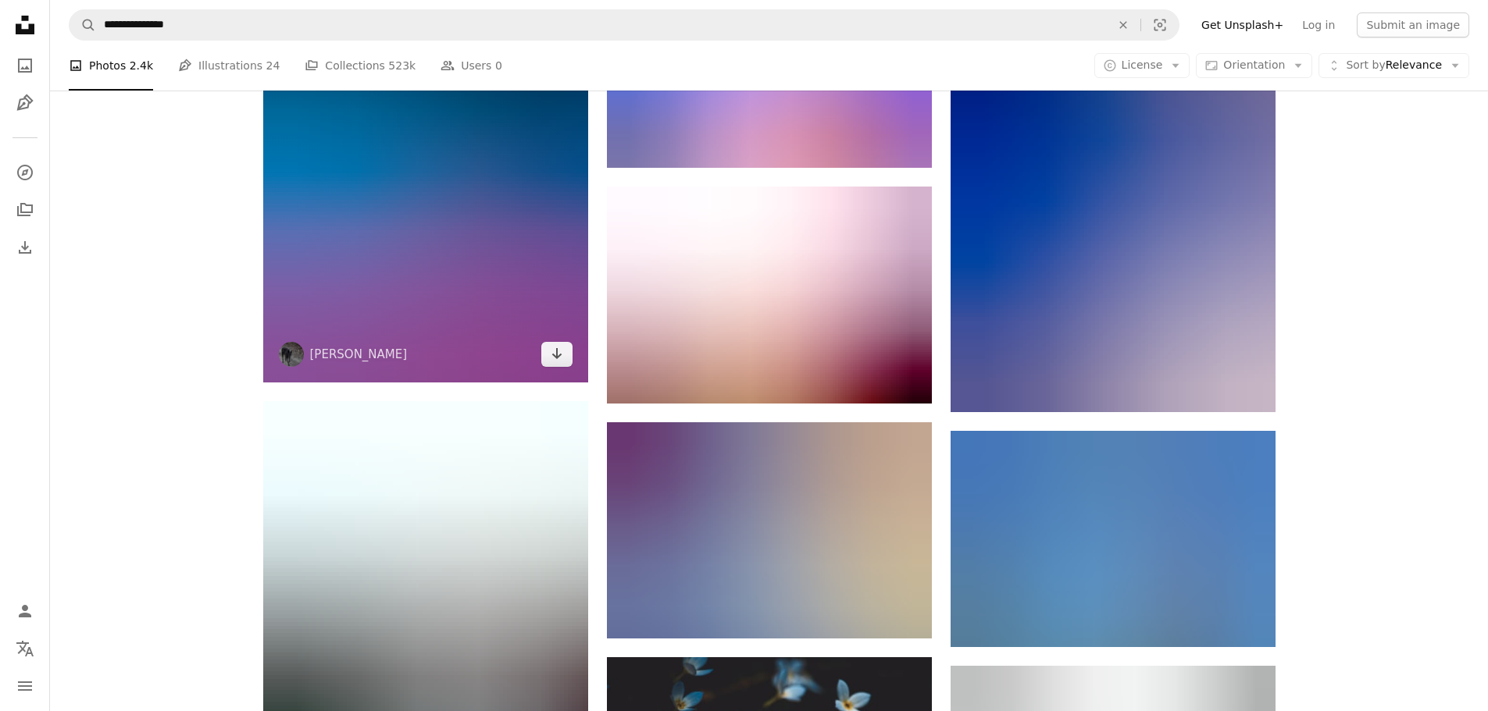
scroll to position [139479, 0]
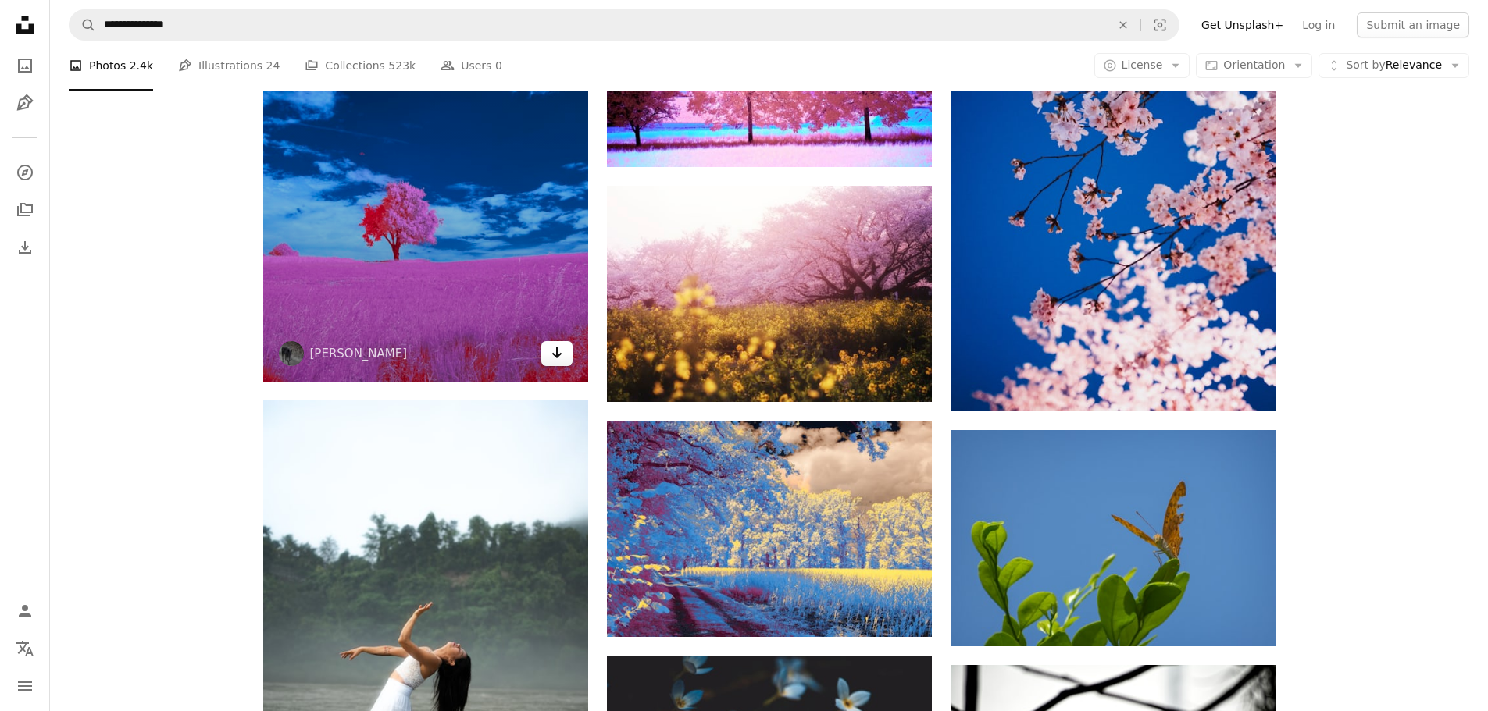
click at [558, 344] on icon "Arrow pointing down" at bounding box center [557, 353] width 12 height 19
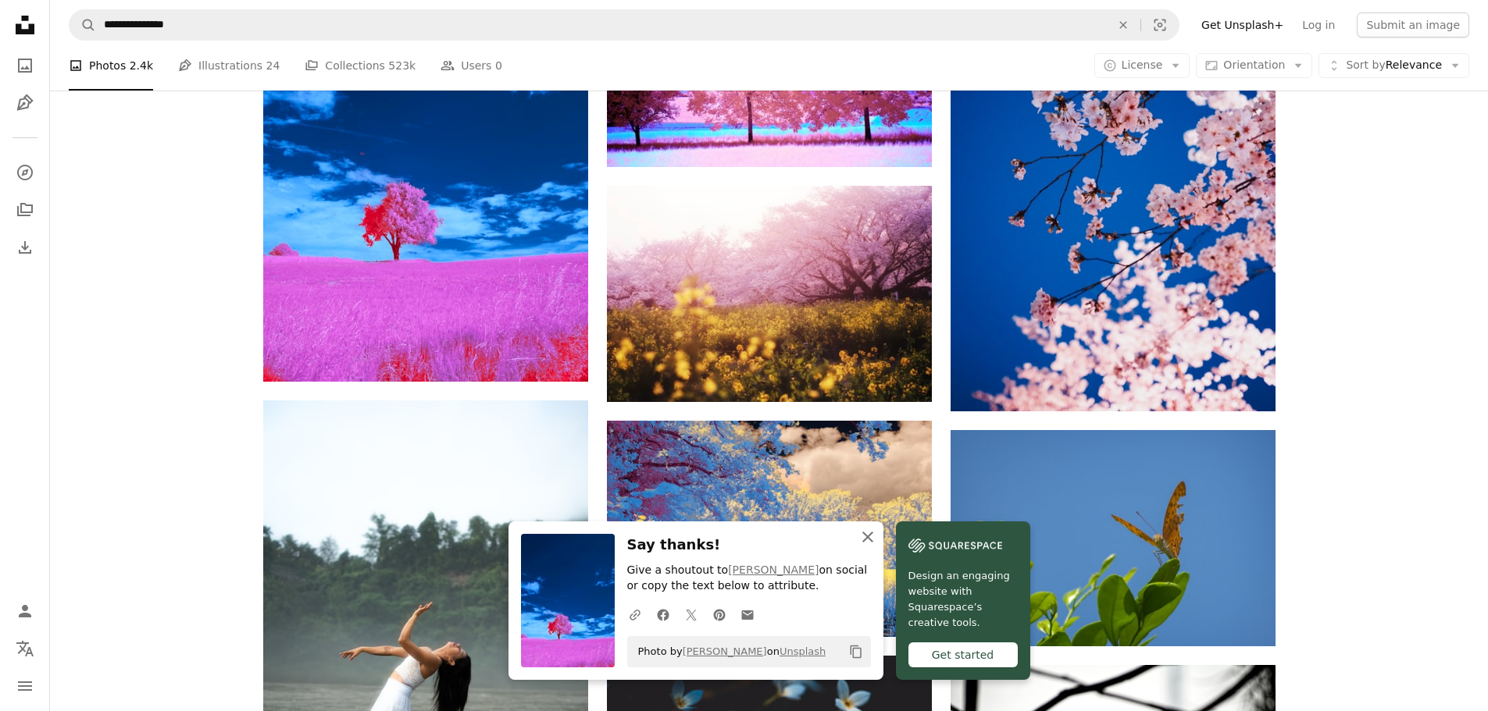
click at [863, 531] on icon "An X shape" at bounding box center [867, 537] width 19 height 19
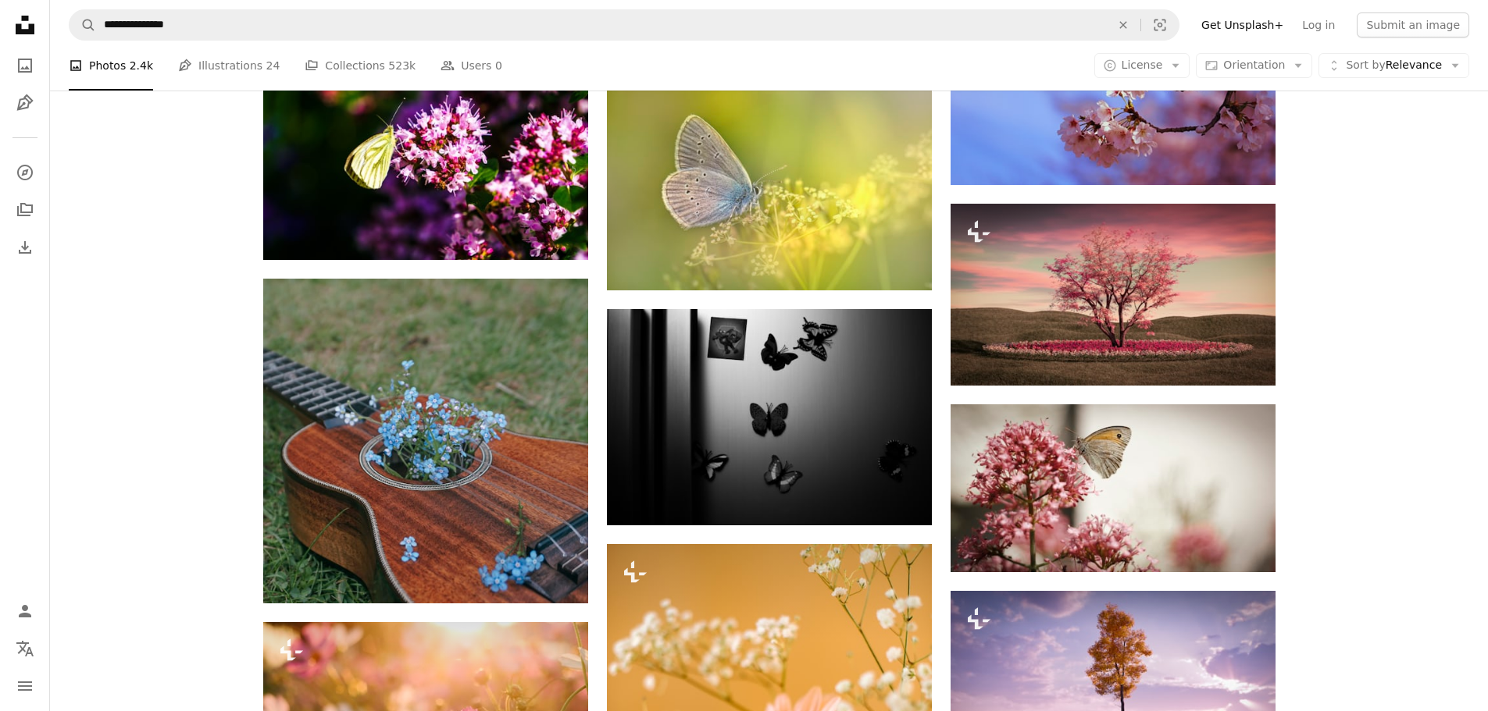
scroll to position [0, 0]
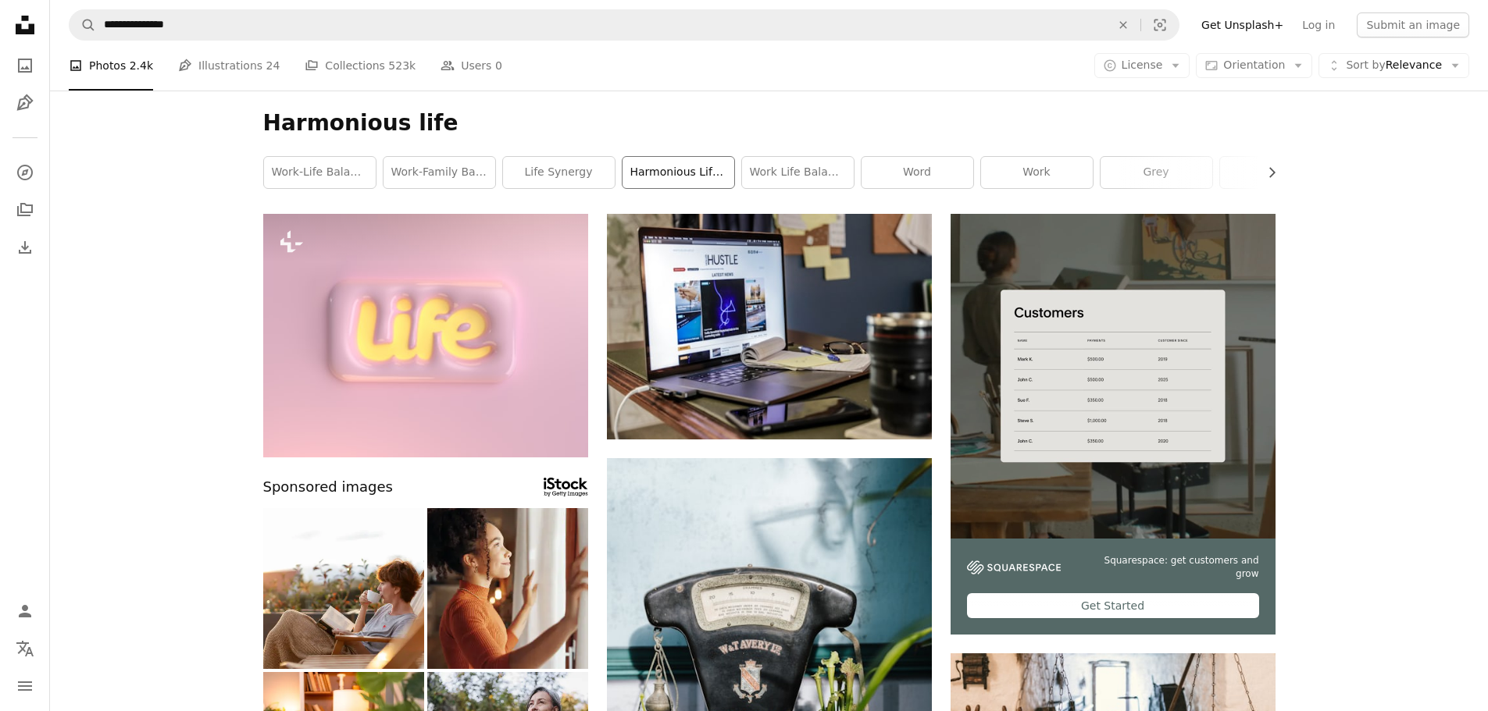
click at [687, 168] on link "harmonious lifestyle" at bounding box center [678, 172] width 112 height 31
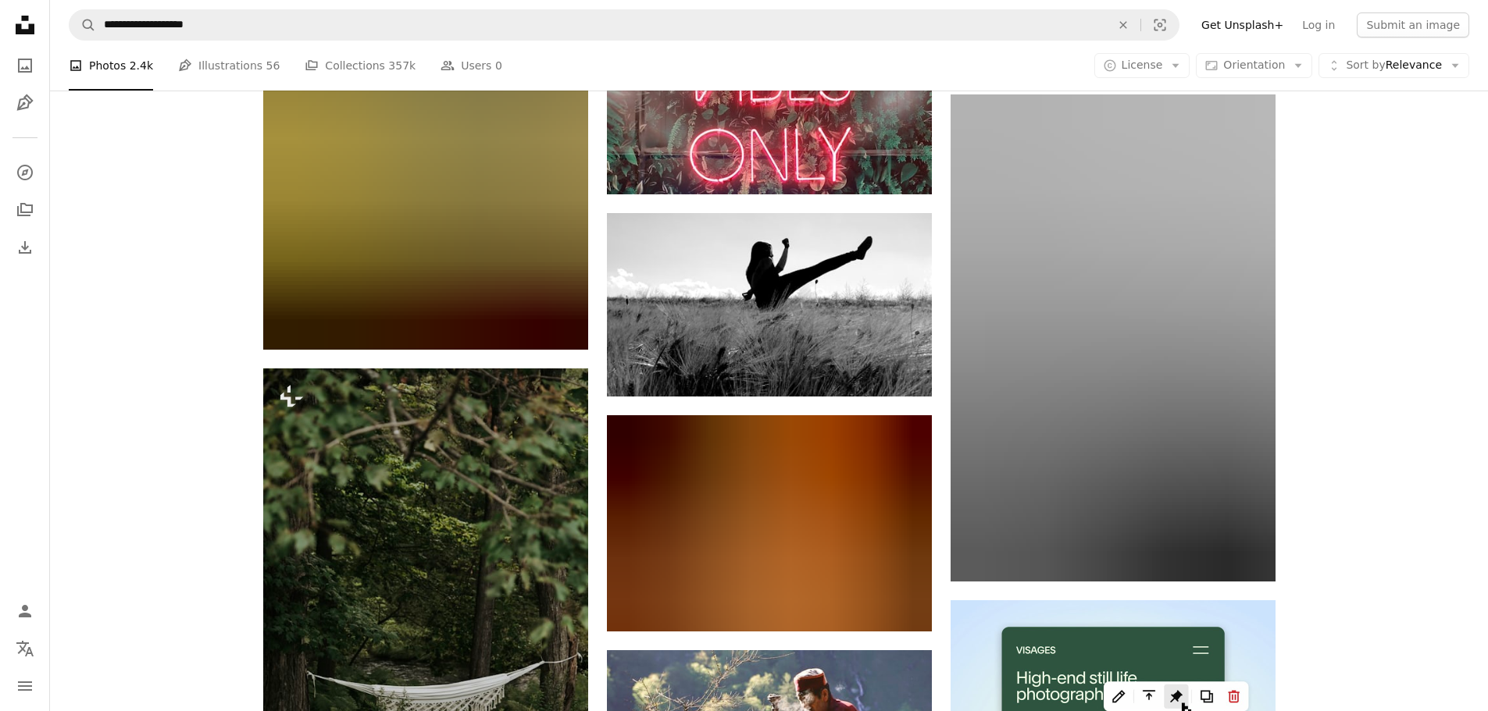
scroll to position [4920, 0]
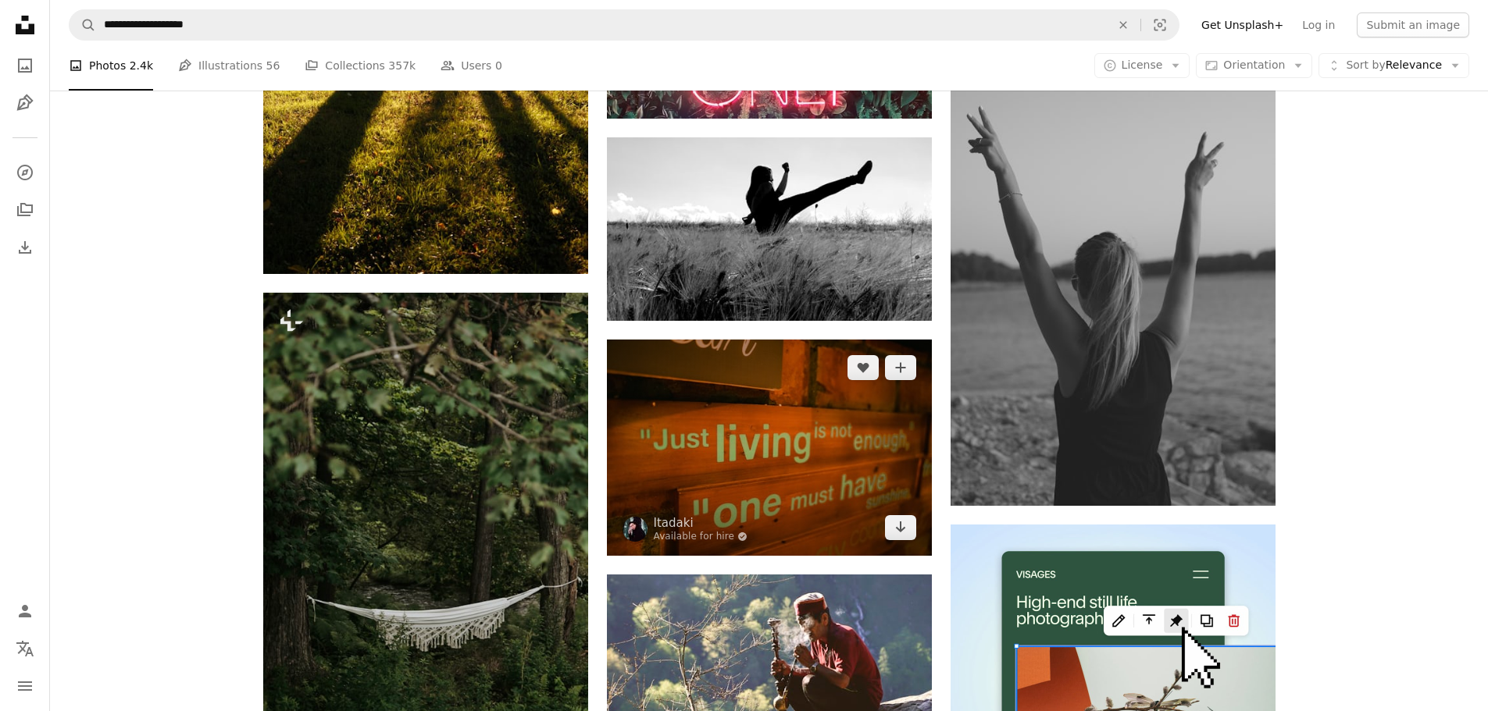
click at [812, 433] on img at bounding box center [769, 448] width 325 height 216
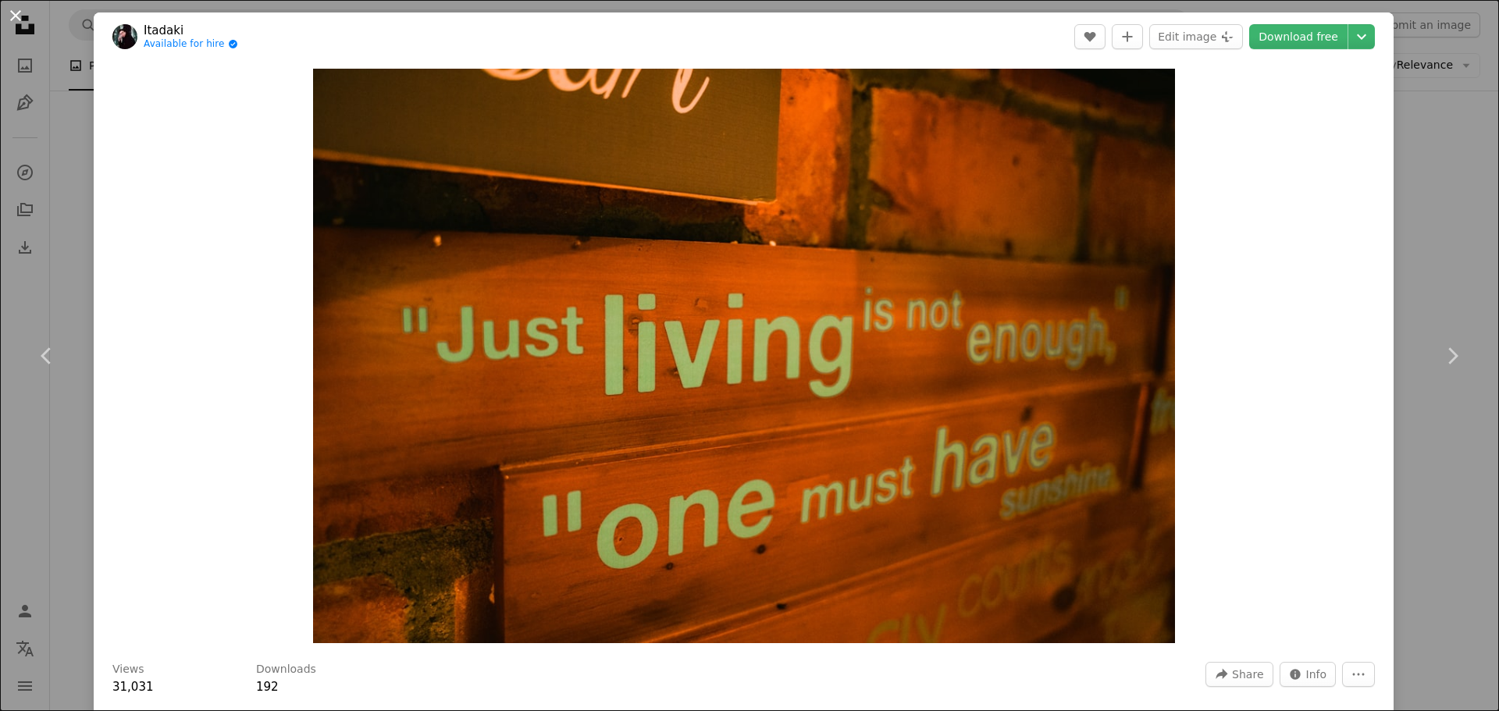
click at [16, 12] on button "An X shape" at bounding box center [15, 15] width 19 height 19
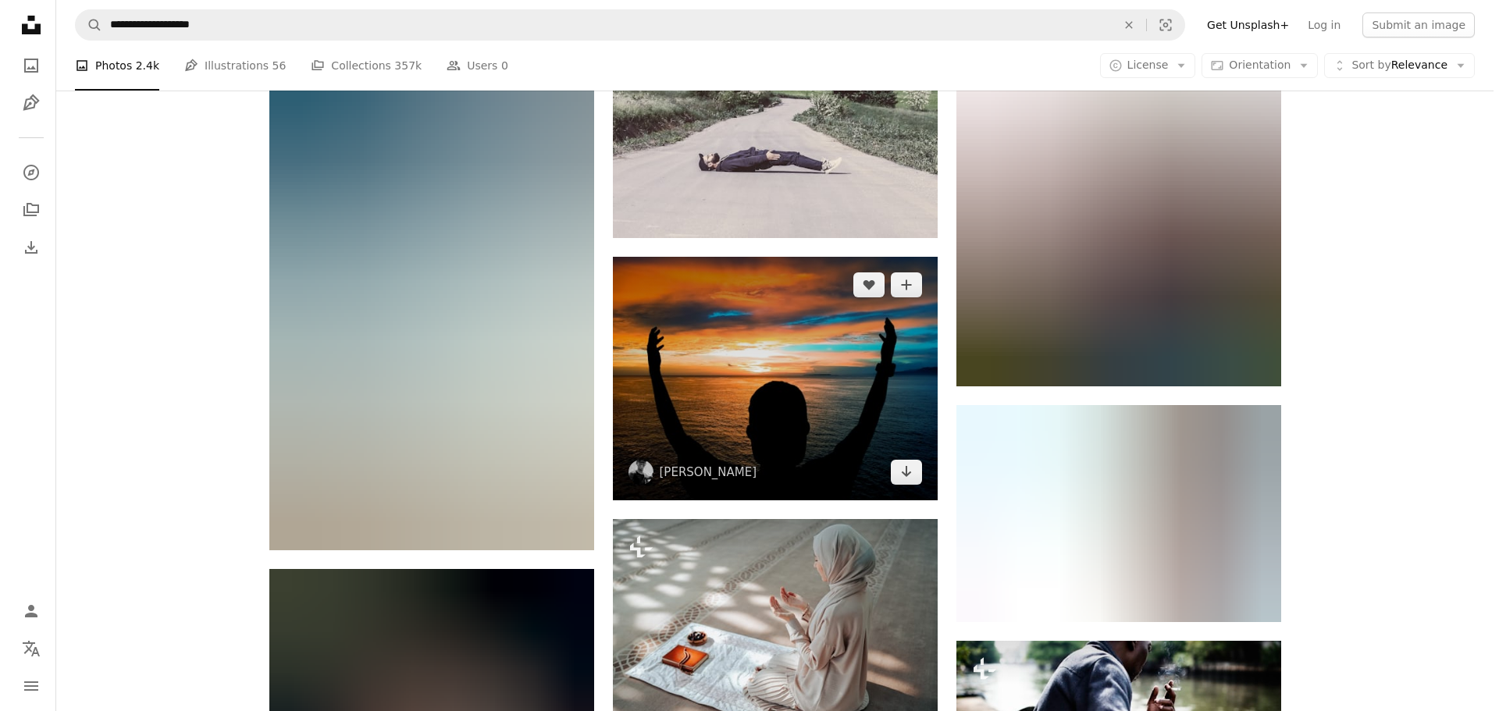
scroll to position [10465, 0]
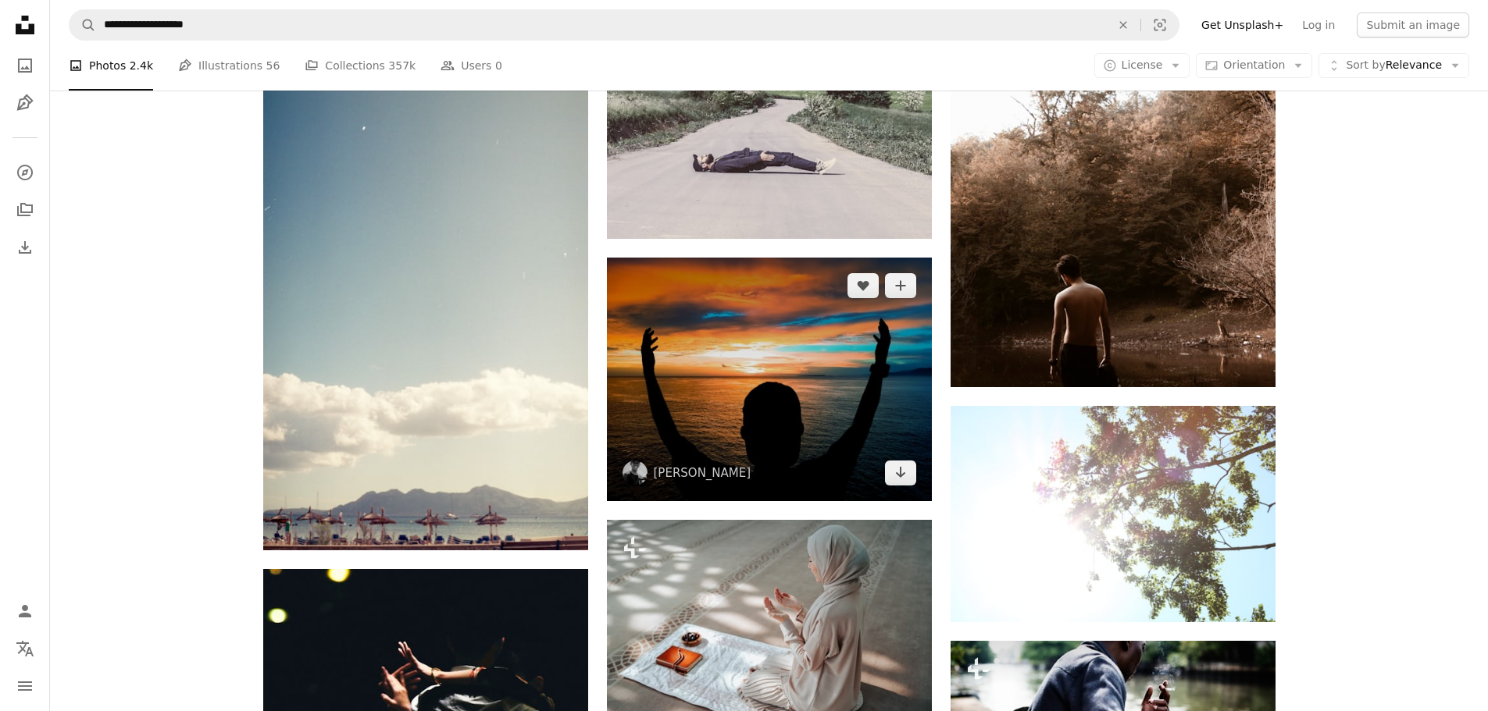
click at [780, 382] on img at bounding box center [769, 380] width 325 height 244
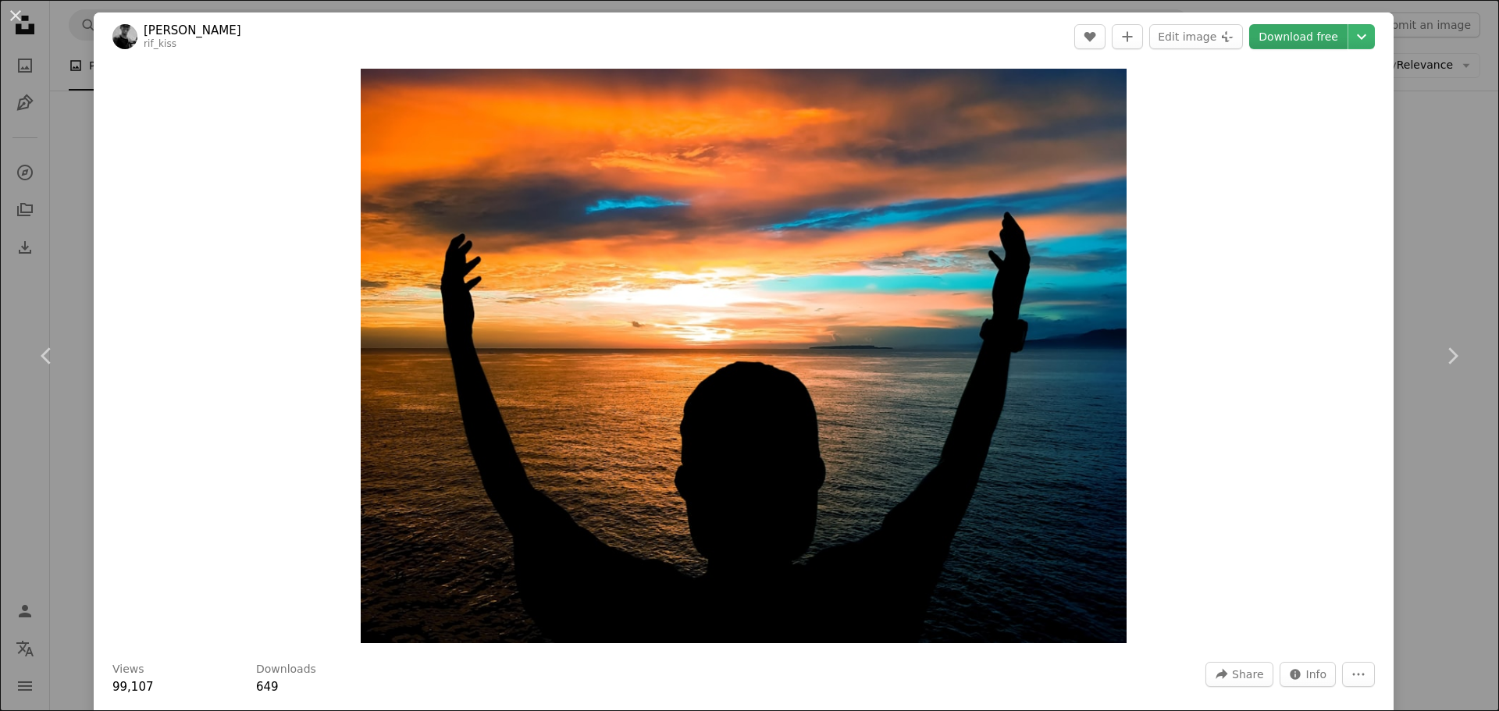
click at [1281, 30] on link "Download free" at bounding box center [1299, 36] width 98 height 25
